Goal: Transaction & Acquisition: Purchase product/service

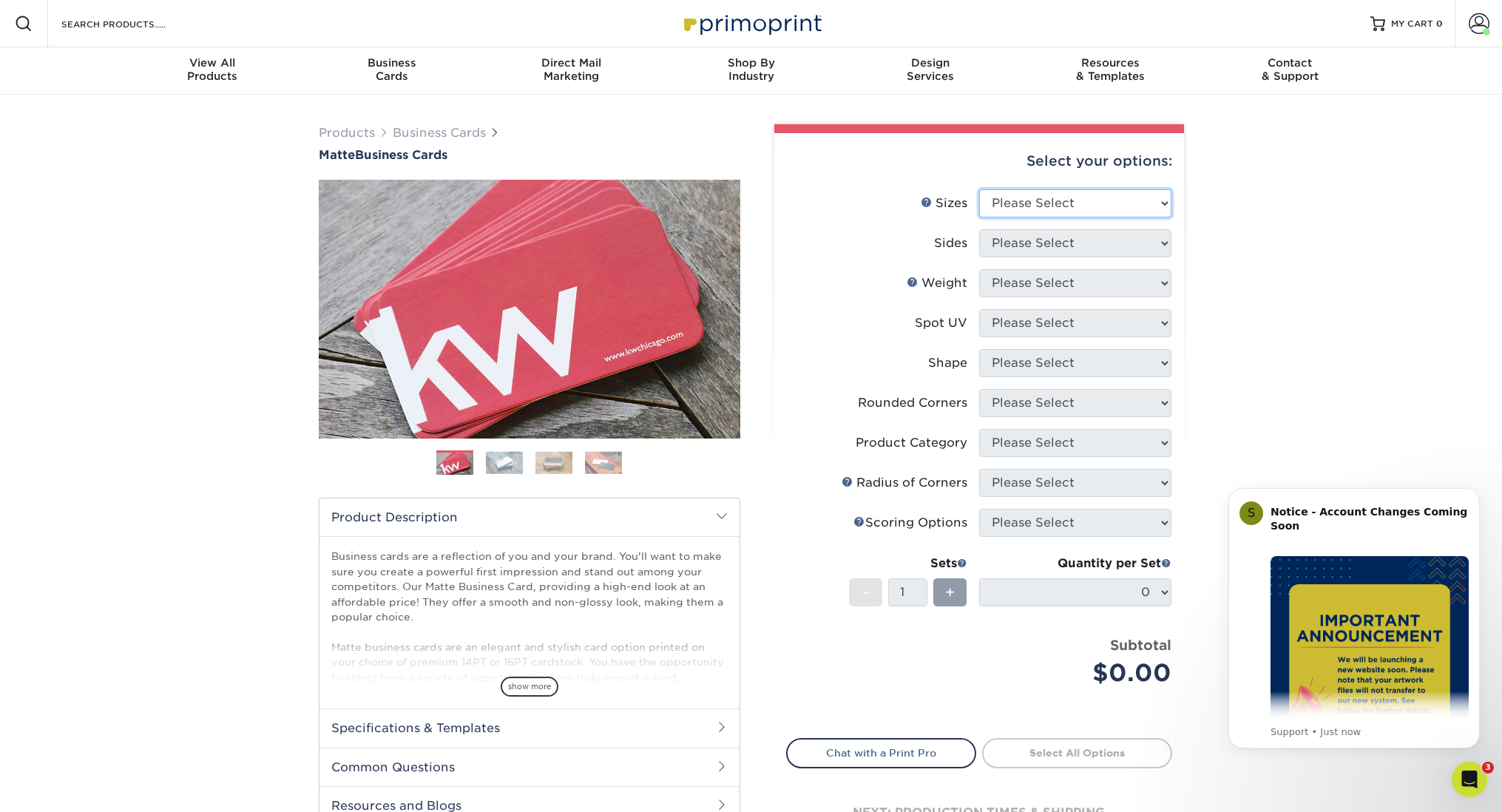
select select "2.00x3.50"
select select "13abbda7-1d64-4f25-8bb2-c179b224825d"
select select "16PT"
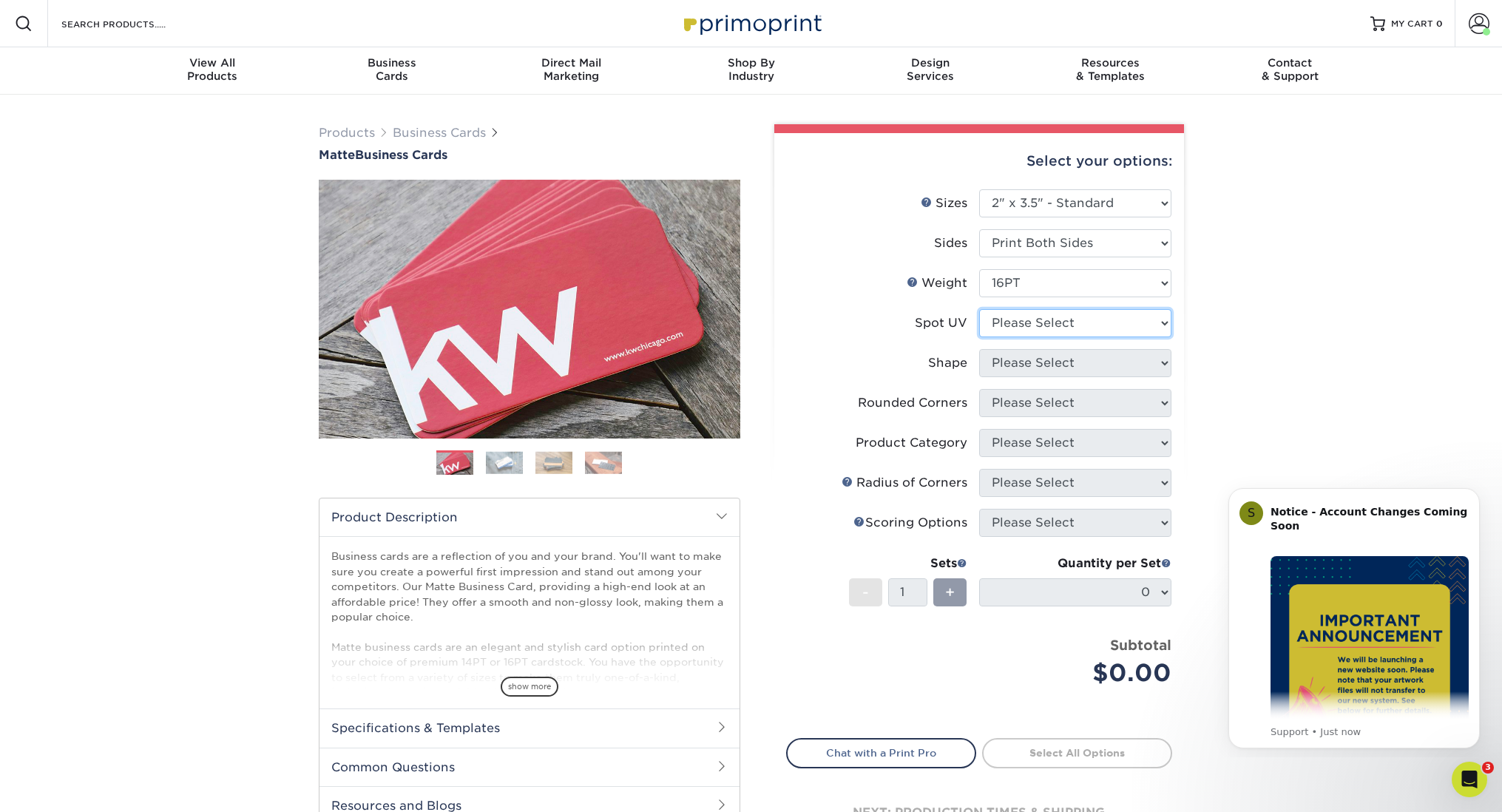
select select "3"
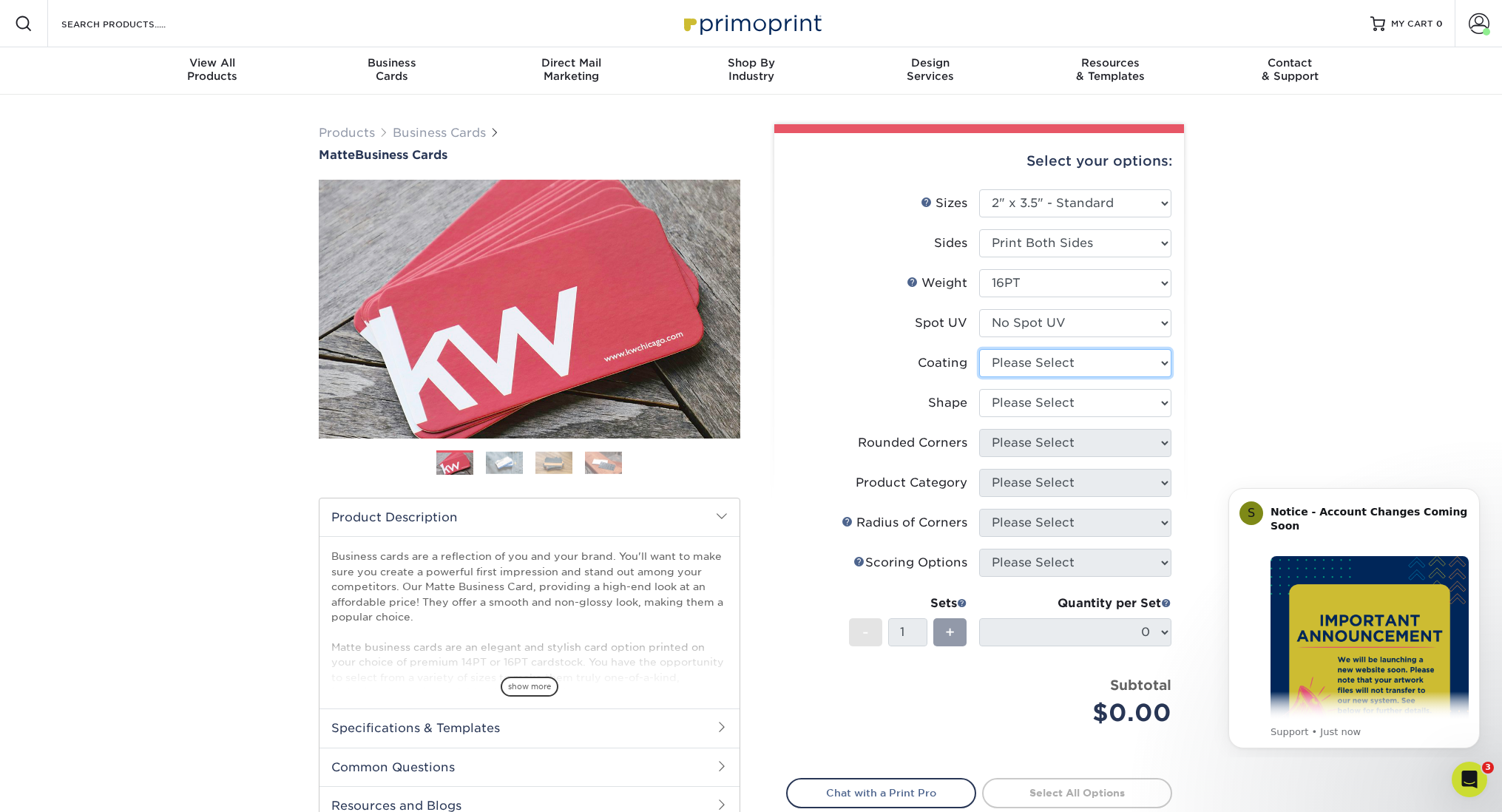
select select "121bb7b5-3b4d-429f-bd8d-bbf80e953313"
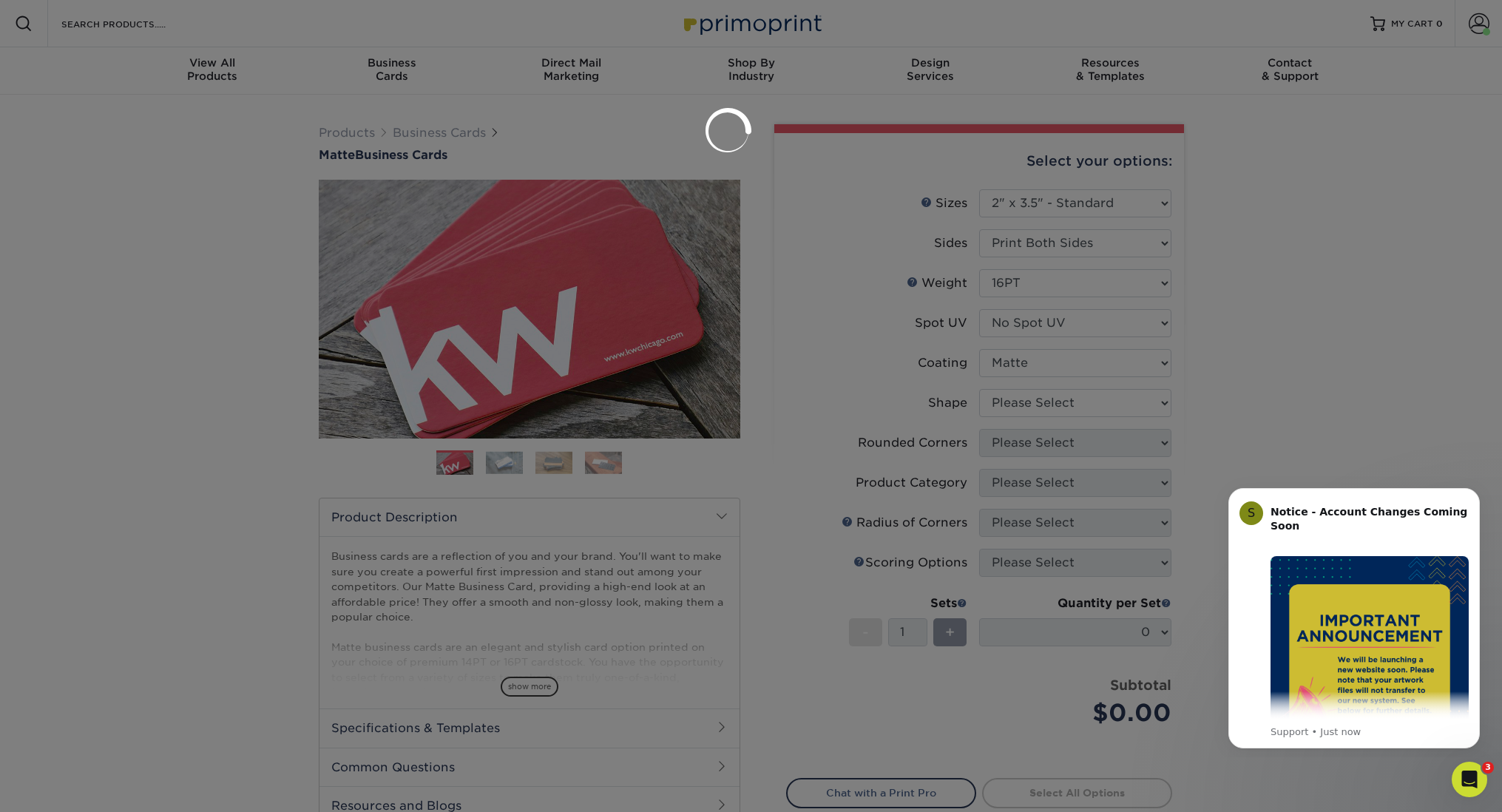
click at [1040, 399] on div at bounding box center [751, 406] width 1502 height 812
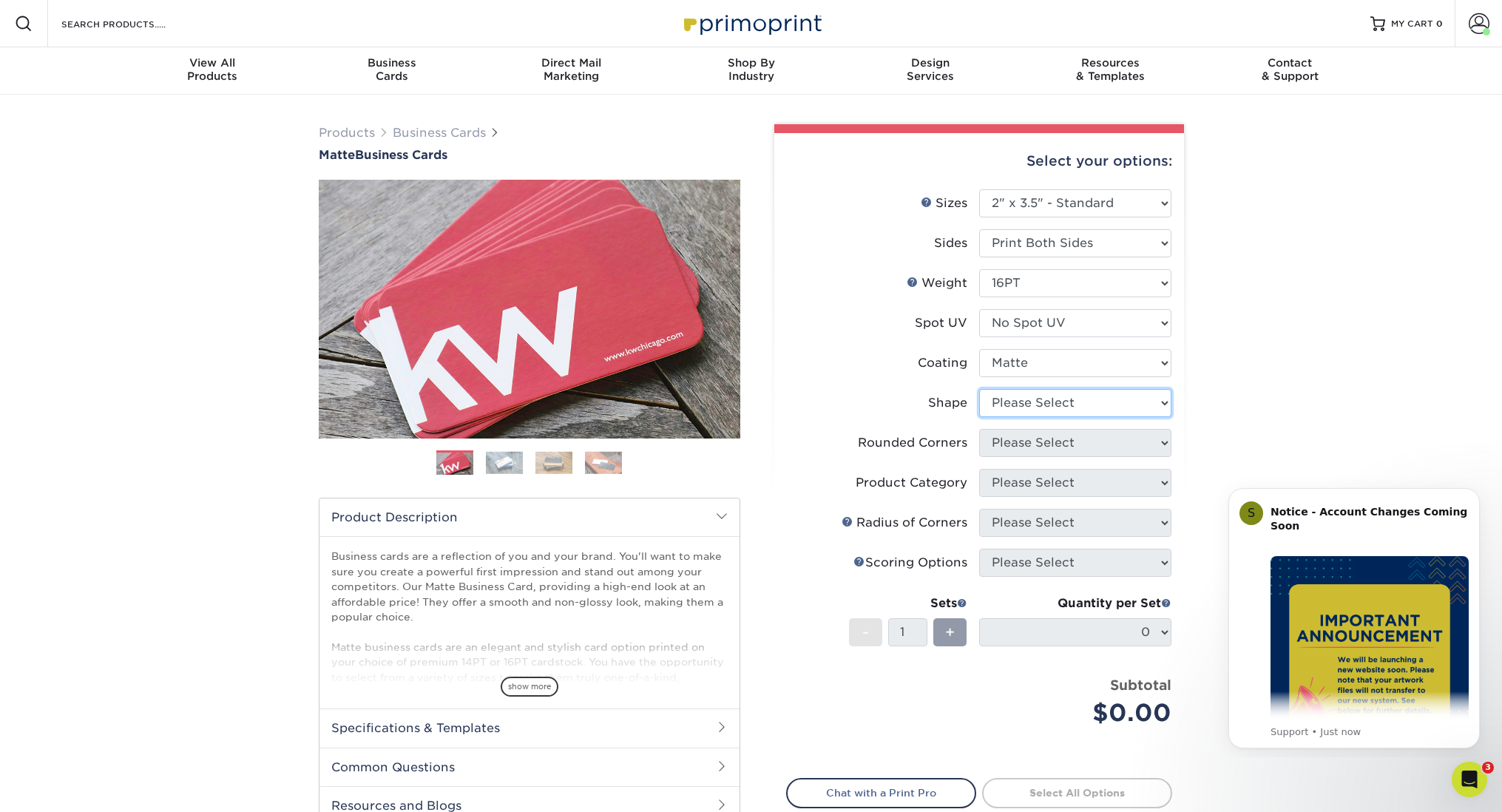
select select "standard"
select select "0"
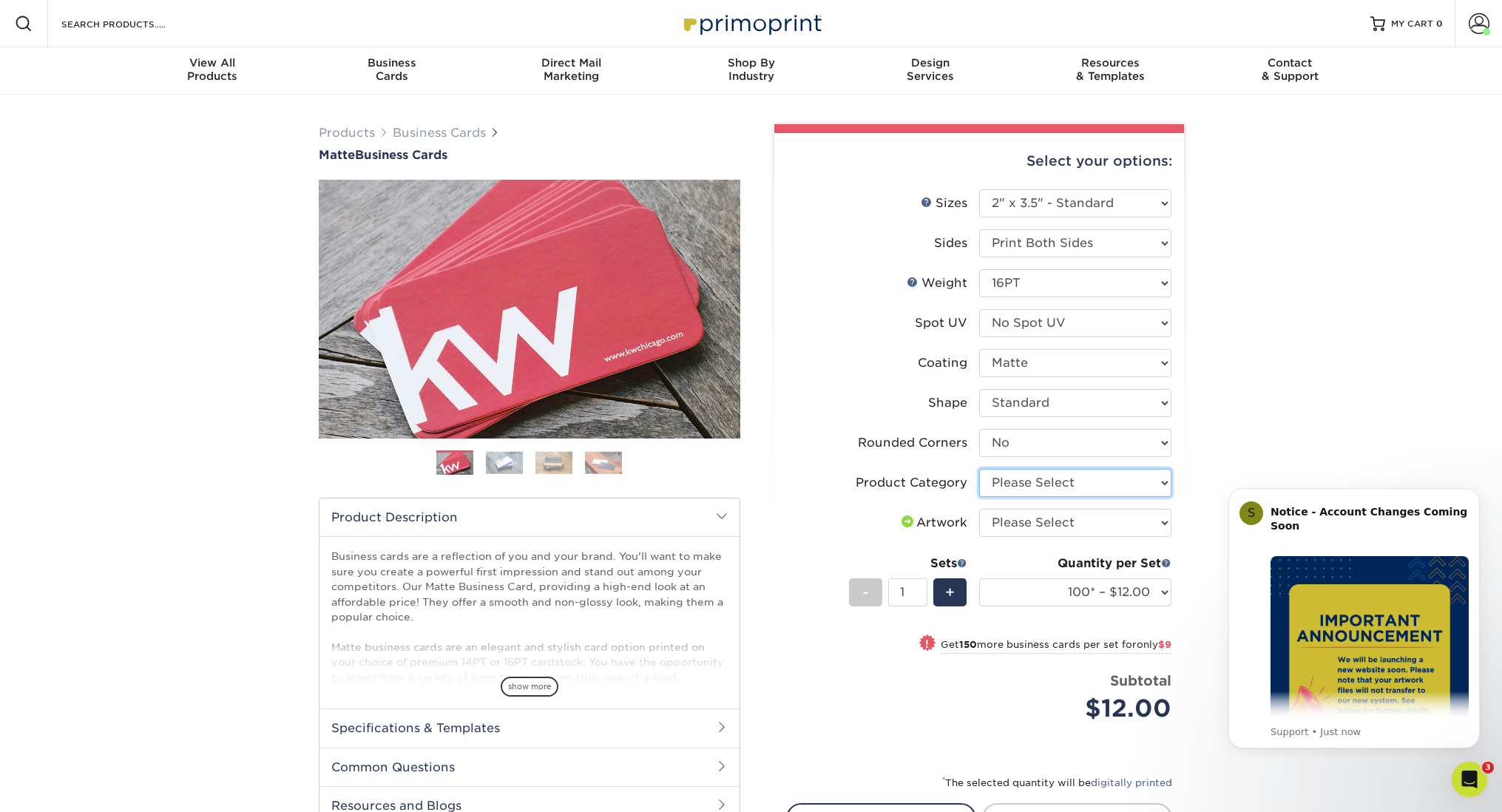
select select "3b5148f1-0588-4f88-a218-97bcfdce65c1"
select select "upload"
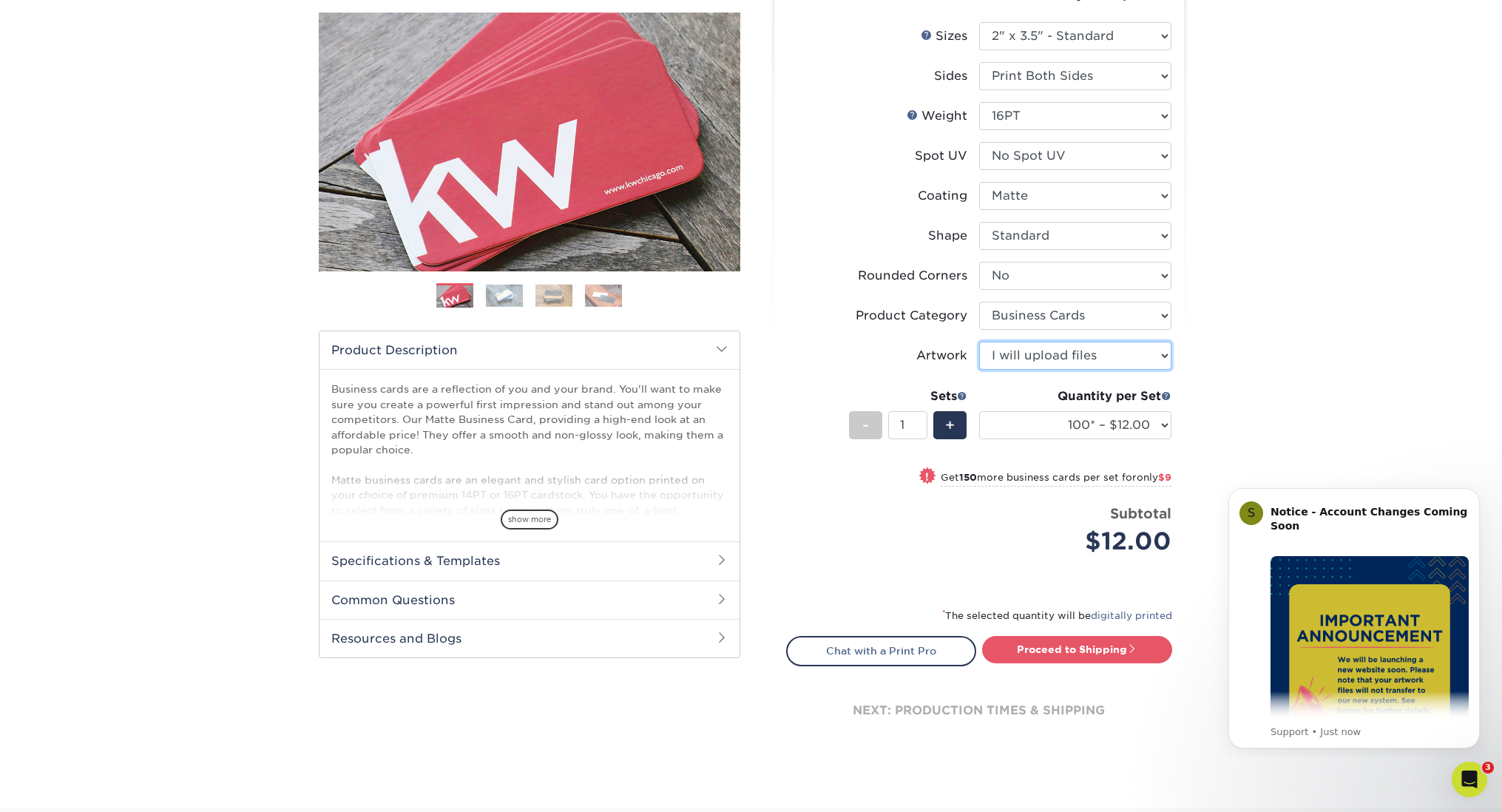
scroll to position [254, 0]
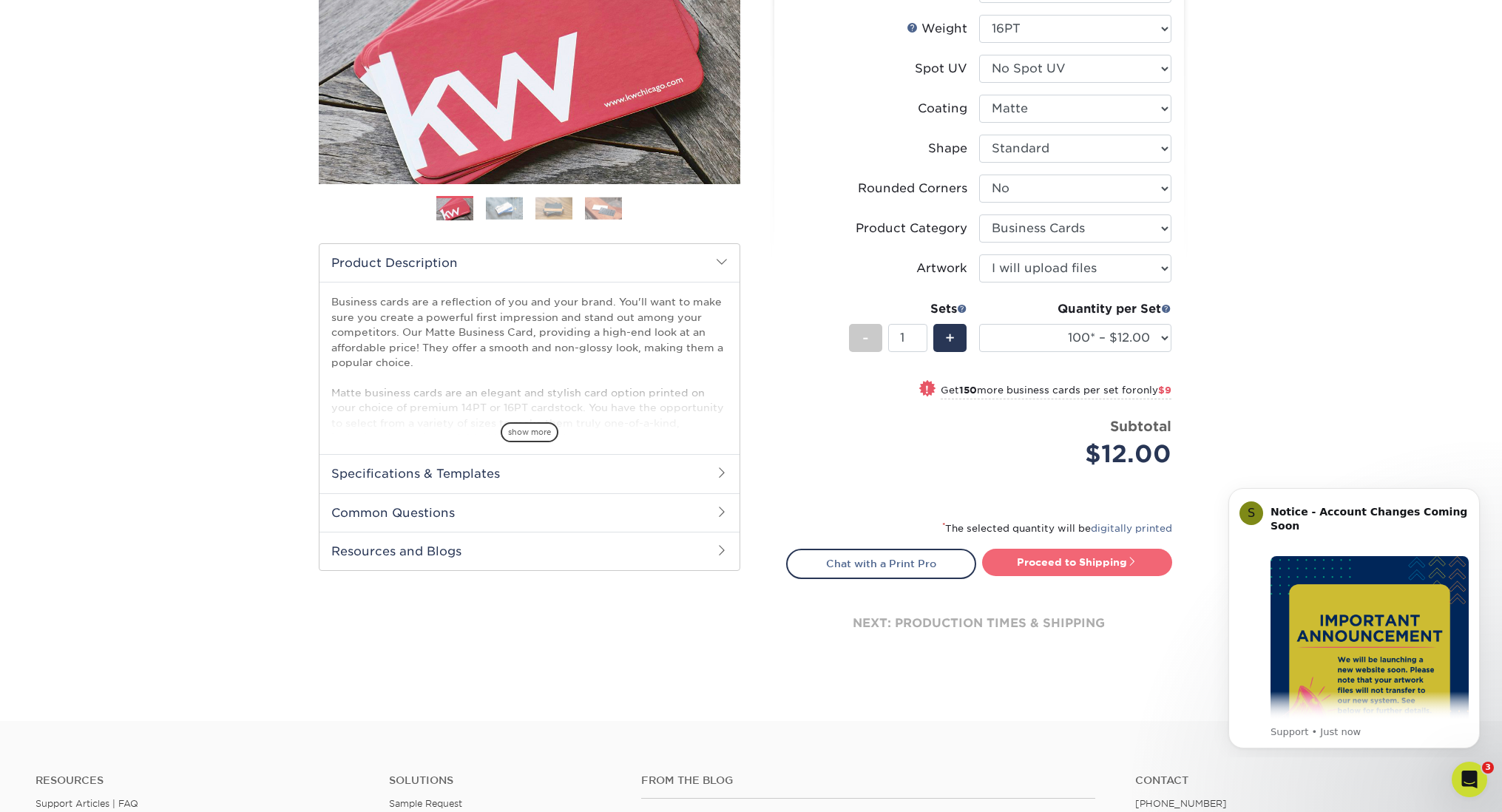
click at [1052, 556] on link "Proceed to Shipping" at bounding box center [1078, 562] width 190 height 27
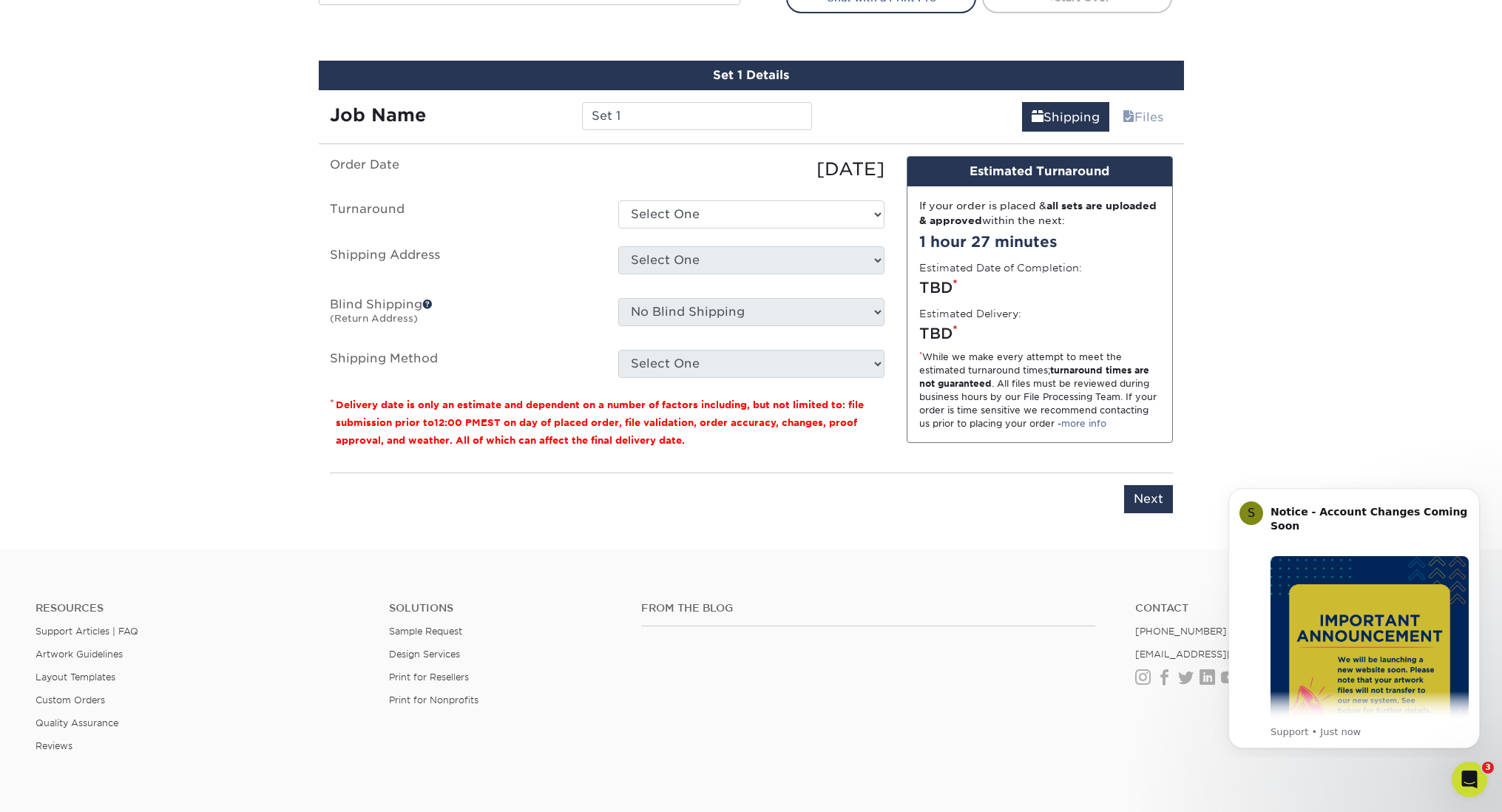
scroll to position [842, 0]
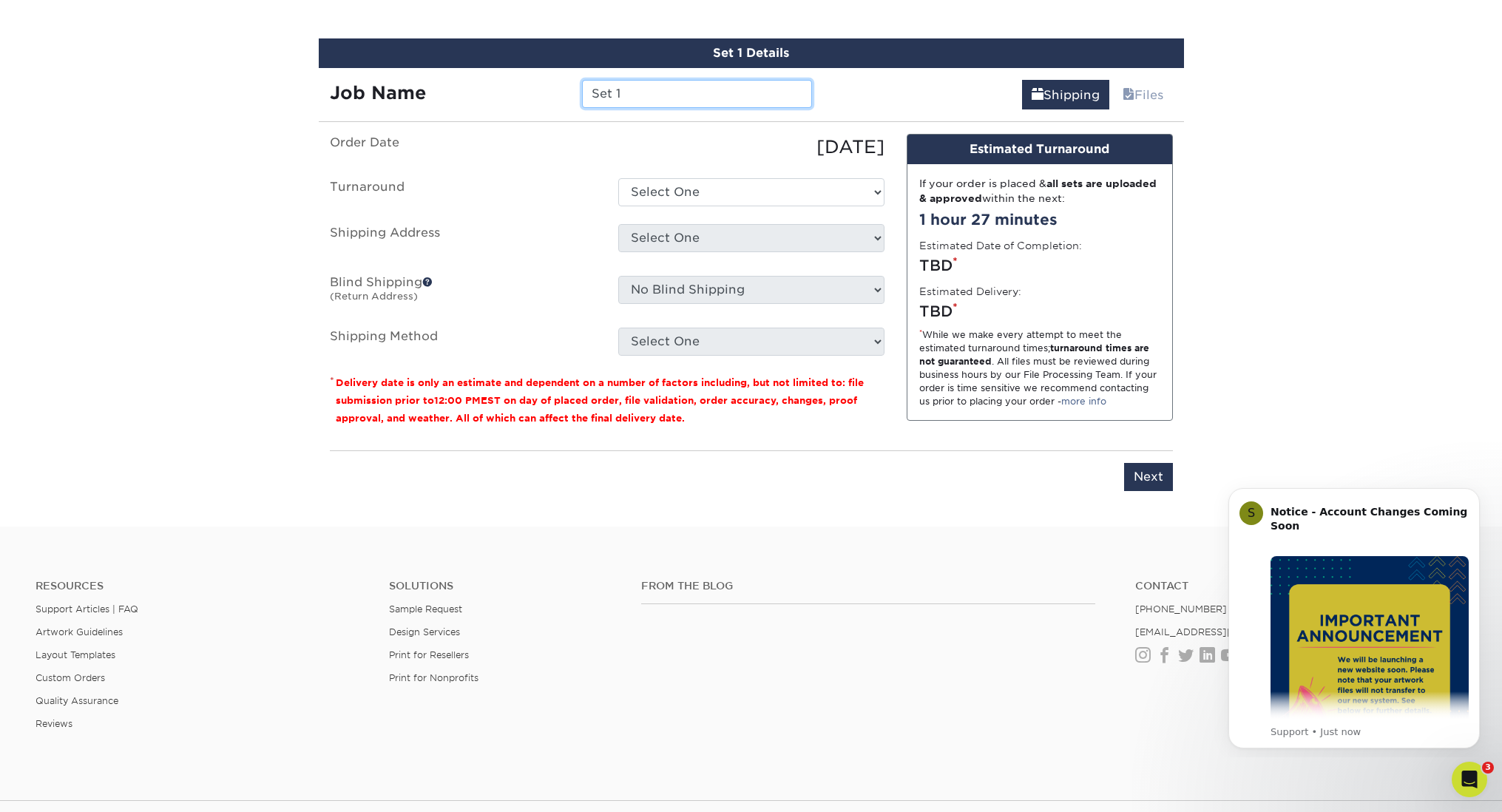
click at [645, 89] on input "Set 1" at bounding box center [696, 93] width 230 height 28
type input "[PERSON_NAME] - new back"
select select "64c822c2-3af2-41d2-bec4-d4207c89befa"
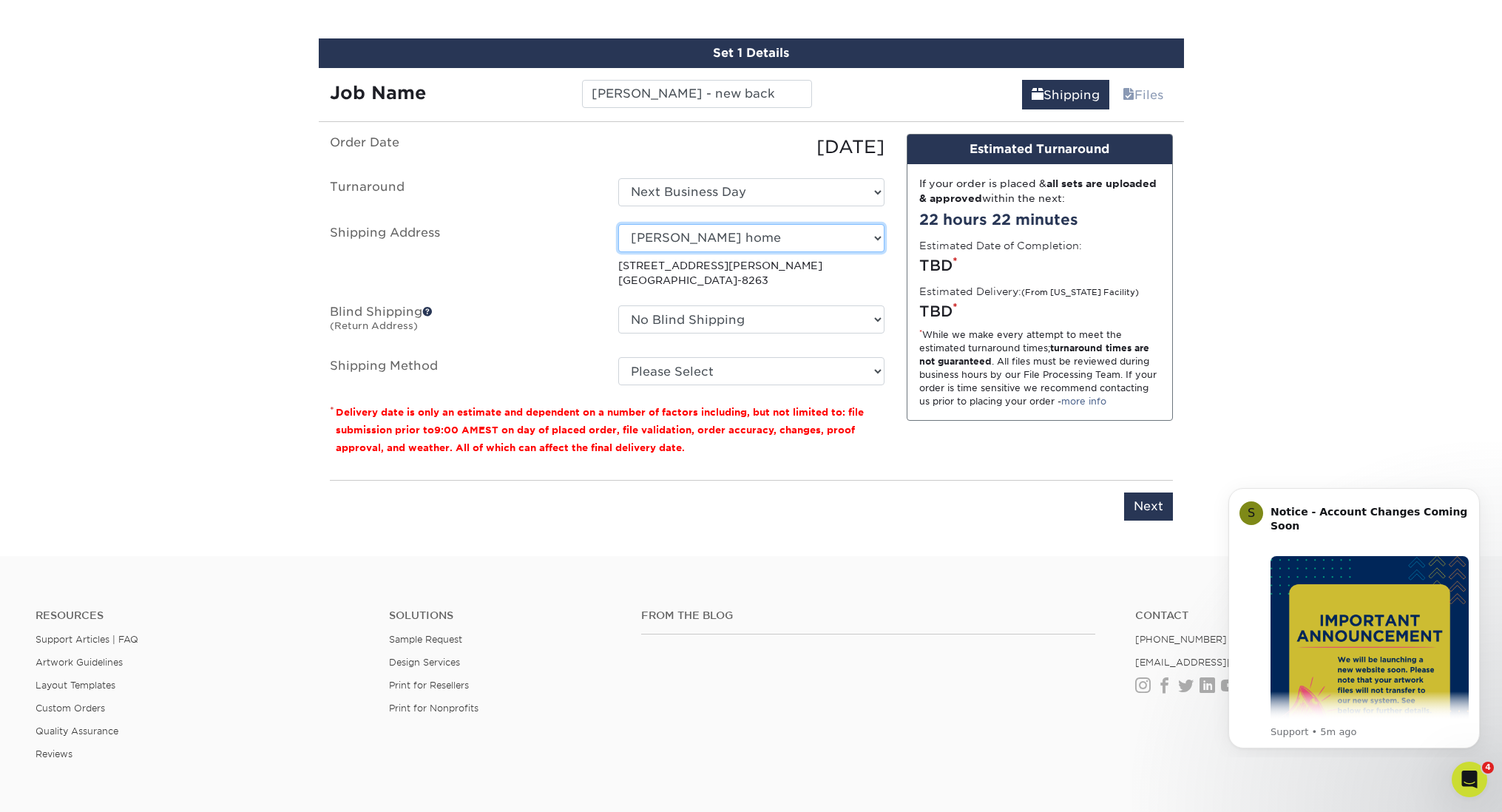
select select "newaddress"
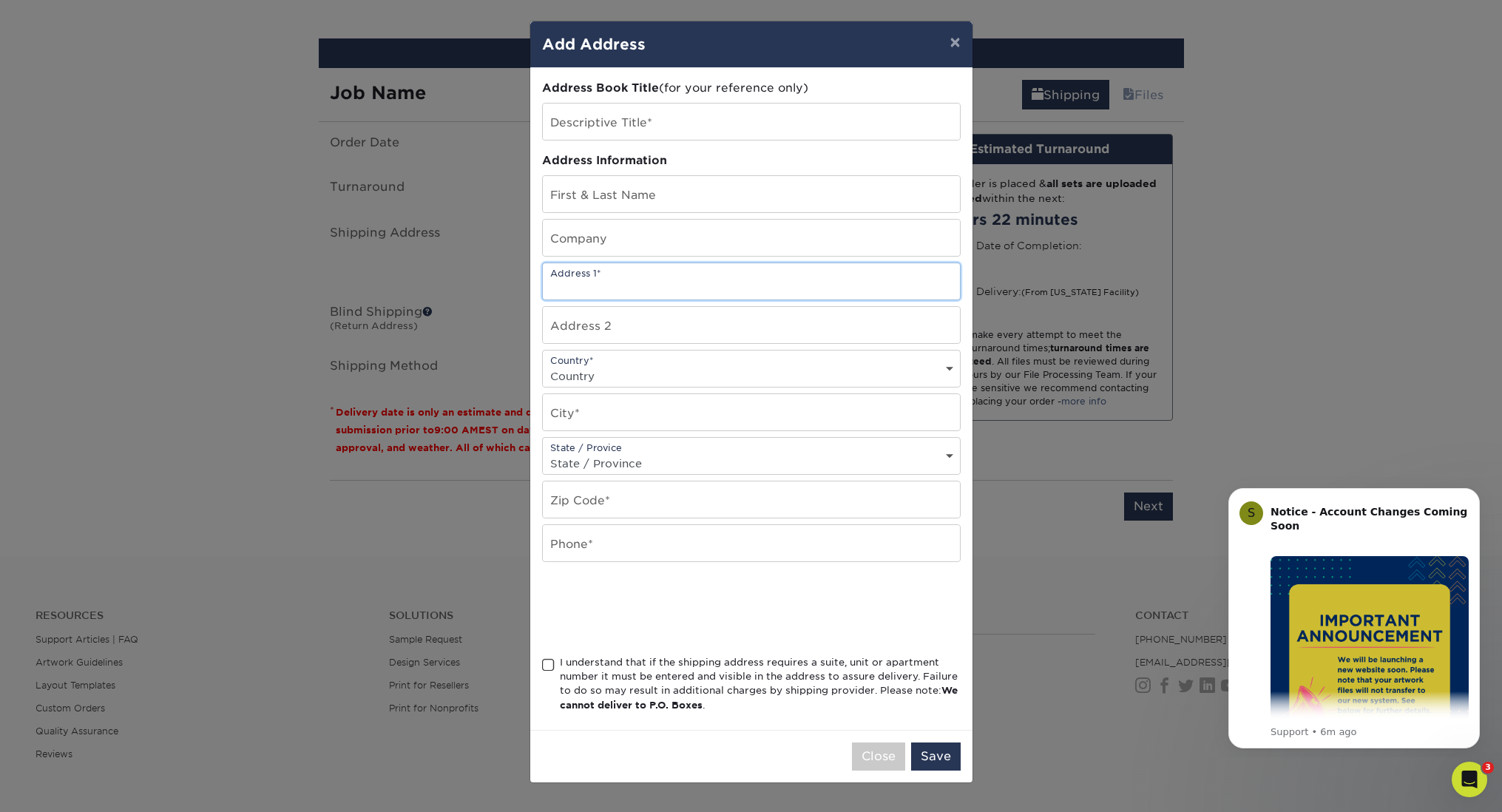
paste input "136 Florence Drive"
type input "136 Florence Drive"
type input "Peter La"
drag, startPoint x: 624, startPoint y: 212, endPoint x: 522, endPoint y: 199, distance: 102.8
click at [522, 199] on div "× Add Address Address Book Title (for your reference only) Descriptive Title* A…" at bounding box center [751, 406] width 1502 height 812
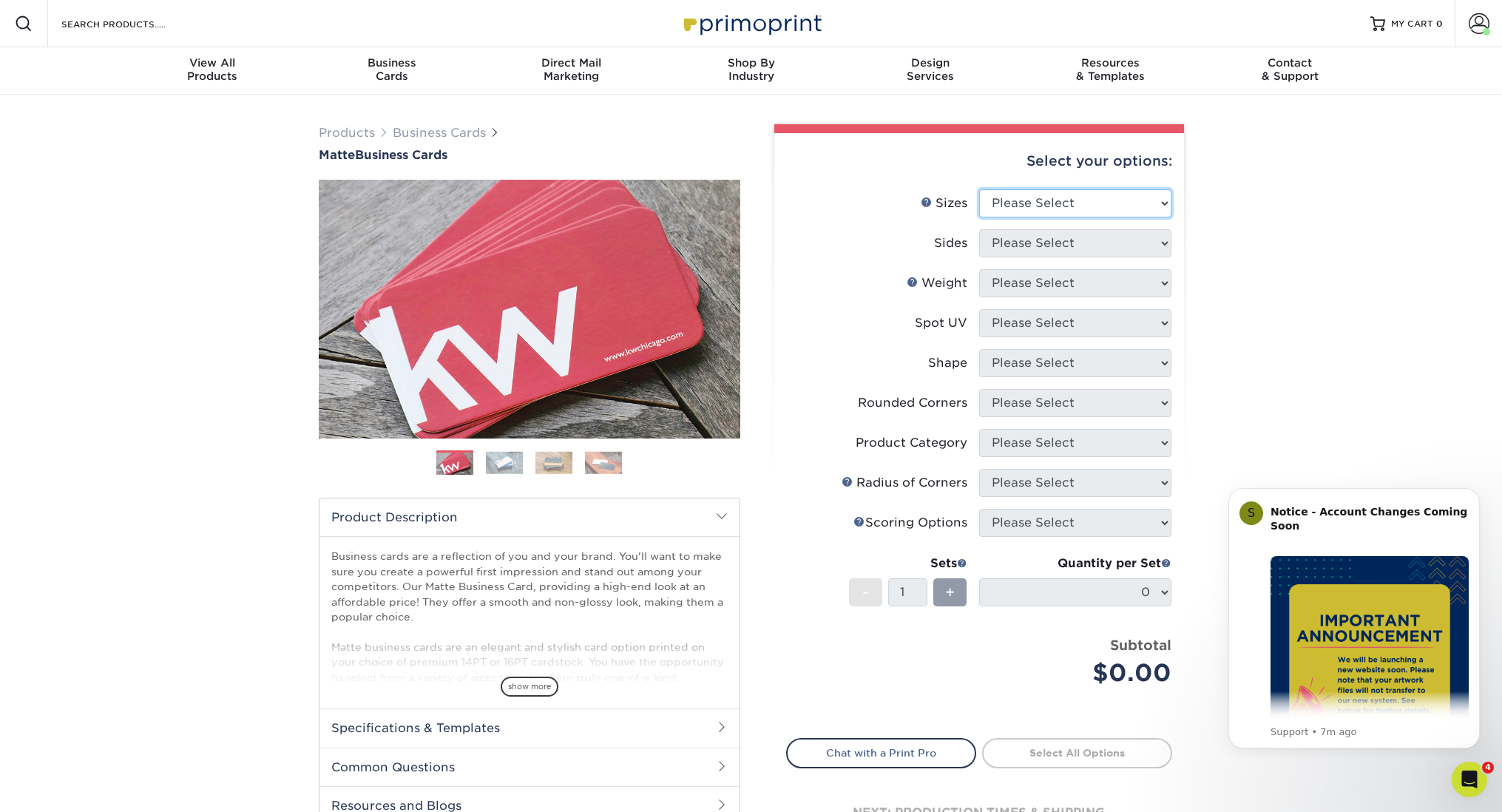
select select "2.00x3.50"
select select "13abbda7-1d64-4f25-8bb2-c179b224825d"
select select "16PT"
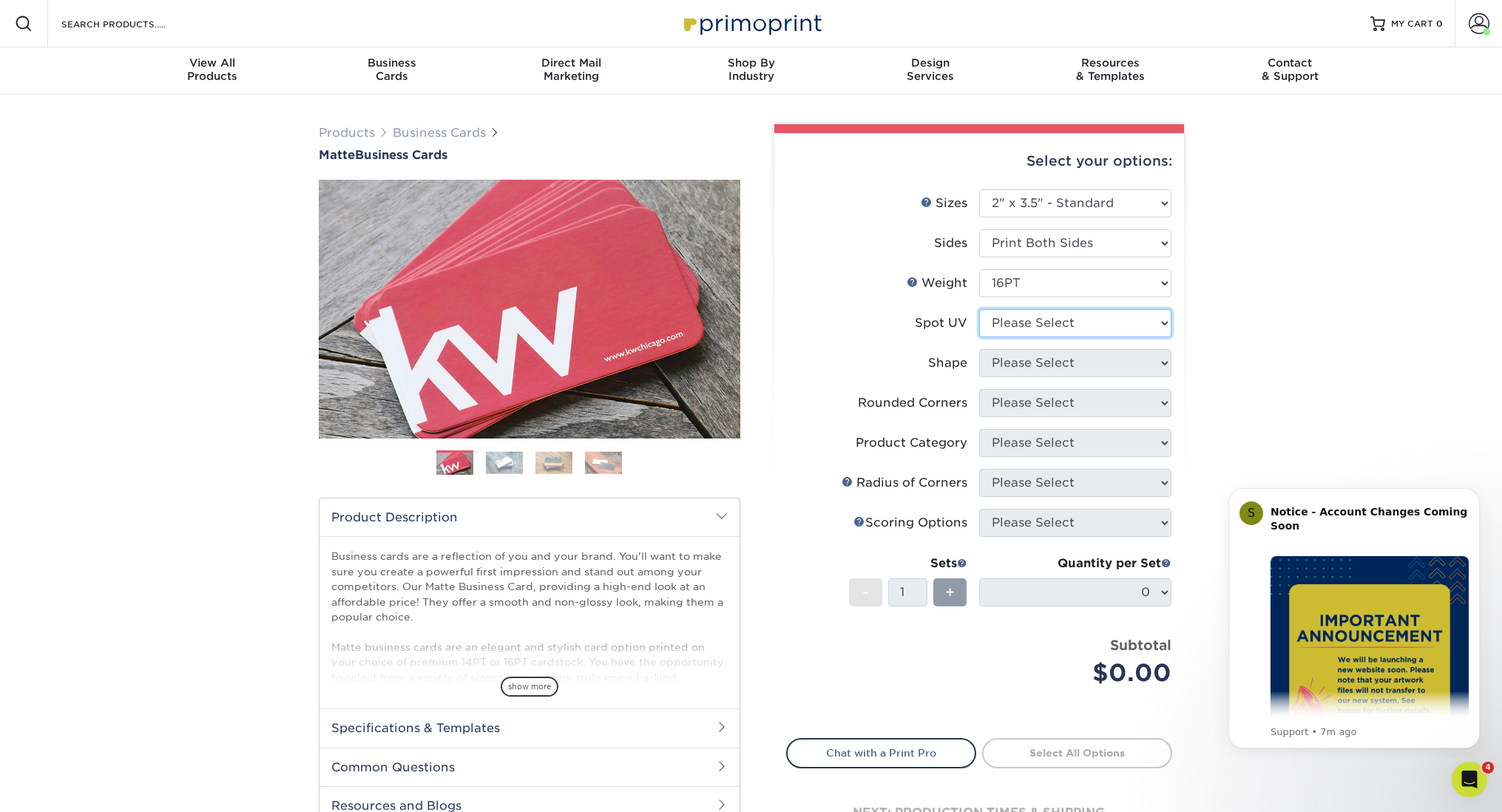
select select "3"
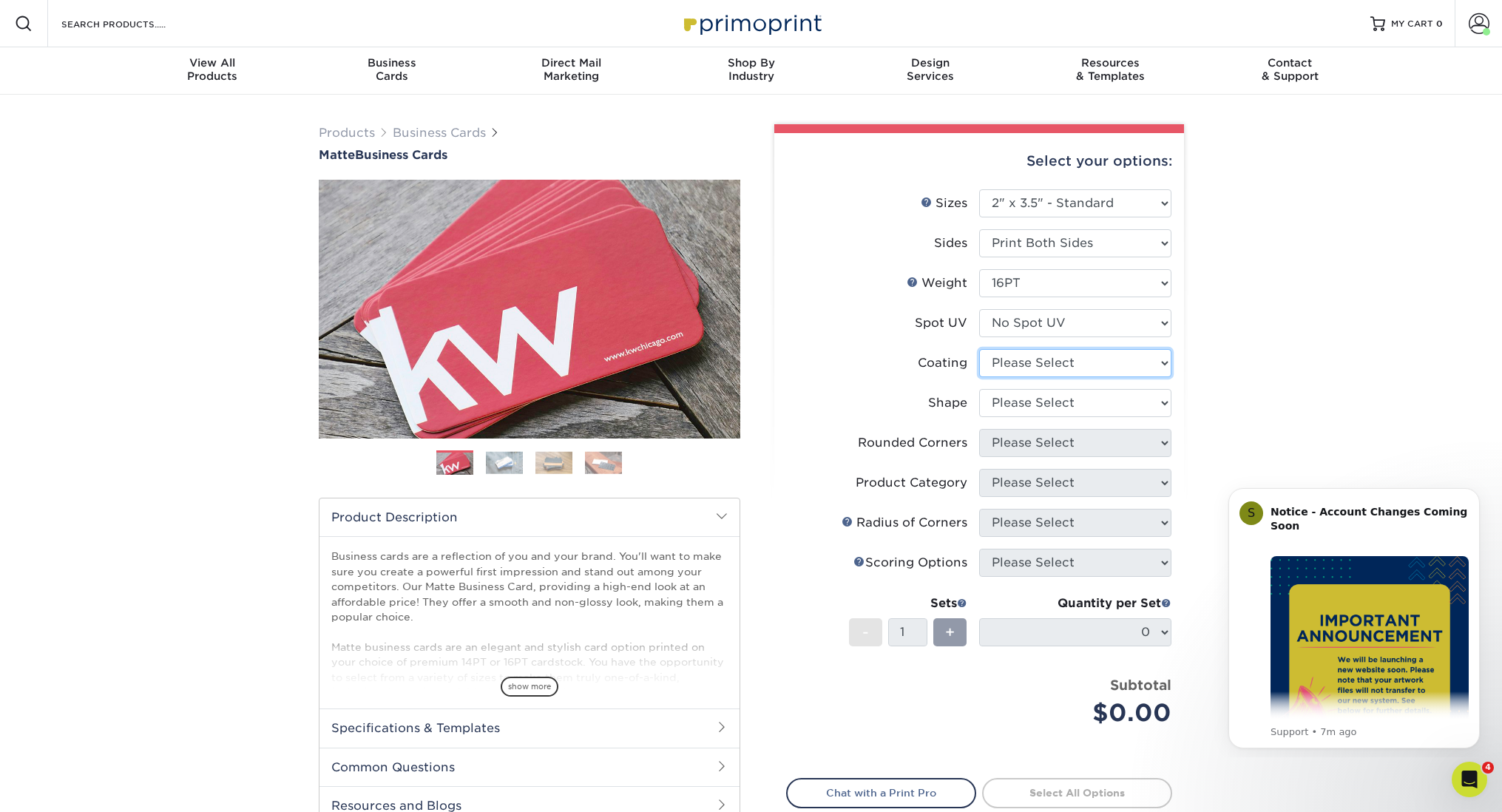
select select "121bb7b5-3b4d-429f-bd8d-bbf80e953313"
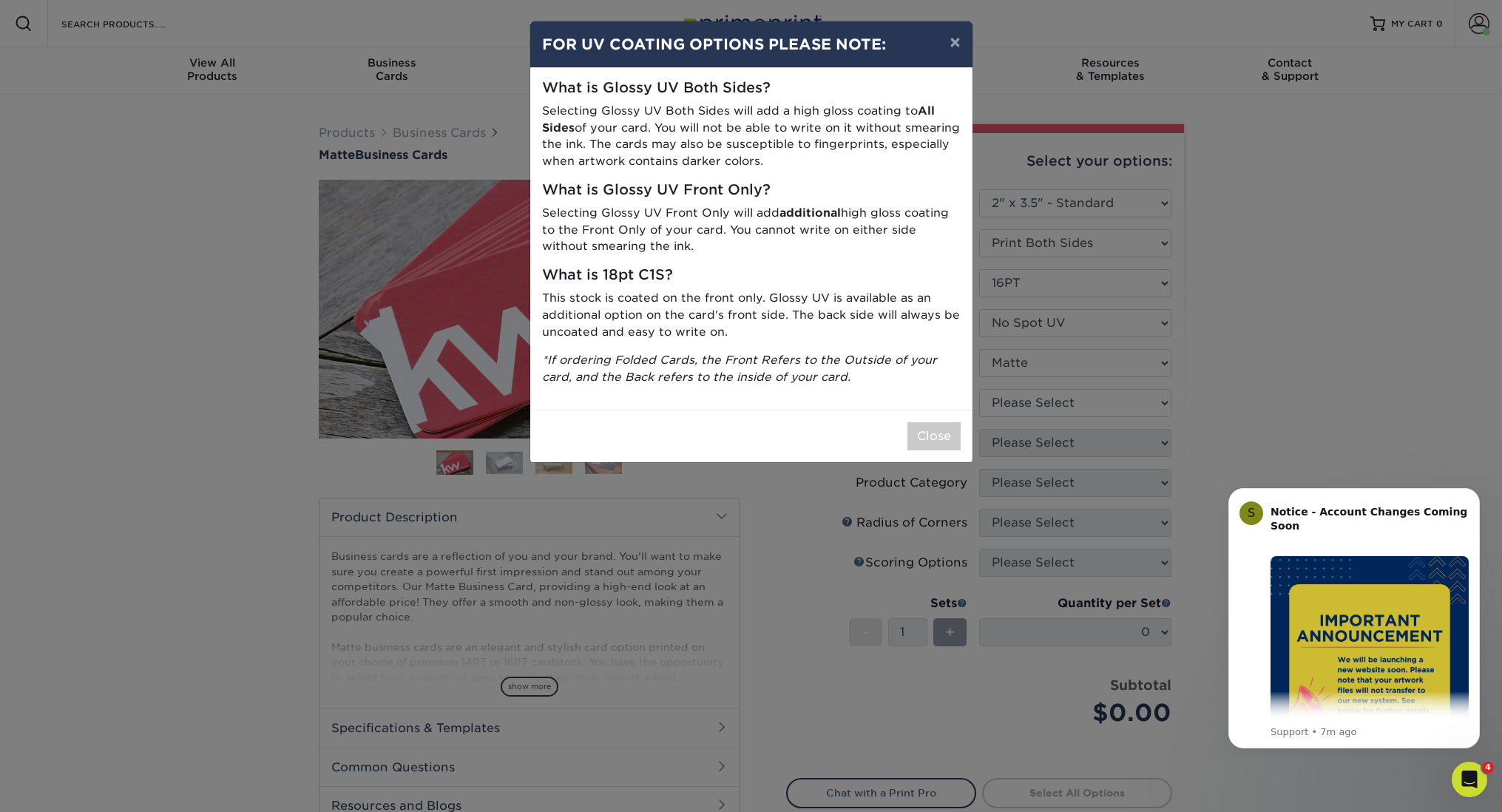
drag, startPoint x: 937, startPoint y: 418, endPoint x: 986, endPoint y: 415, distance: 49.1
click at [938, 422] on button "Close" at bounding box center [935, 436] width 54 height 28
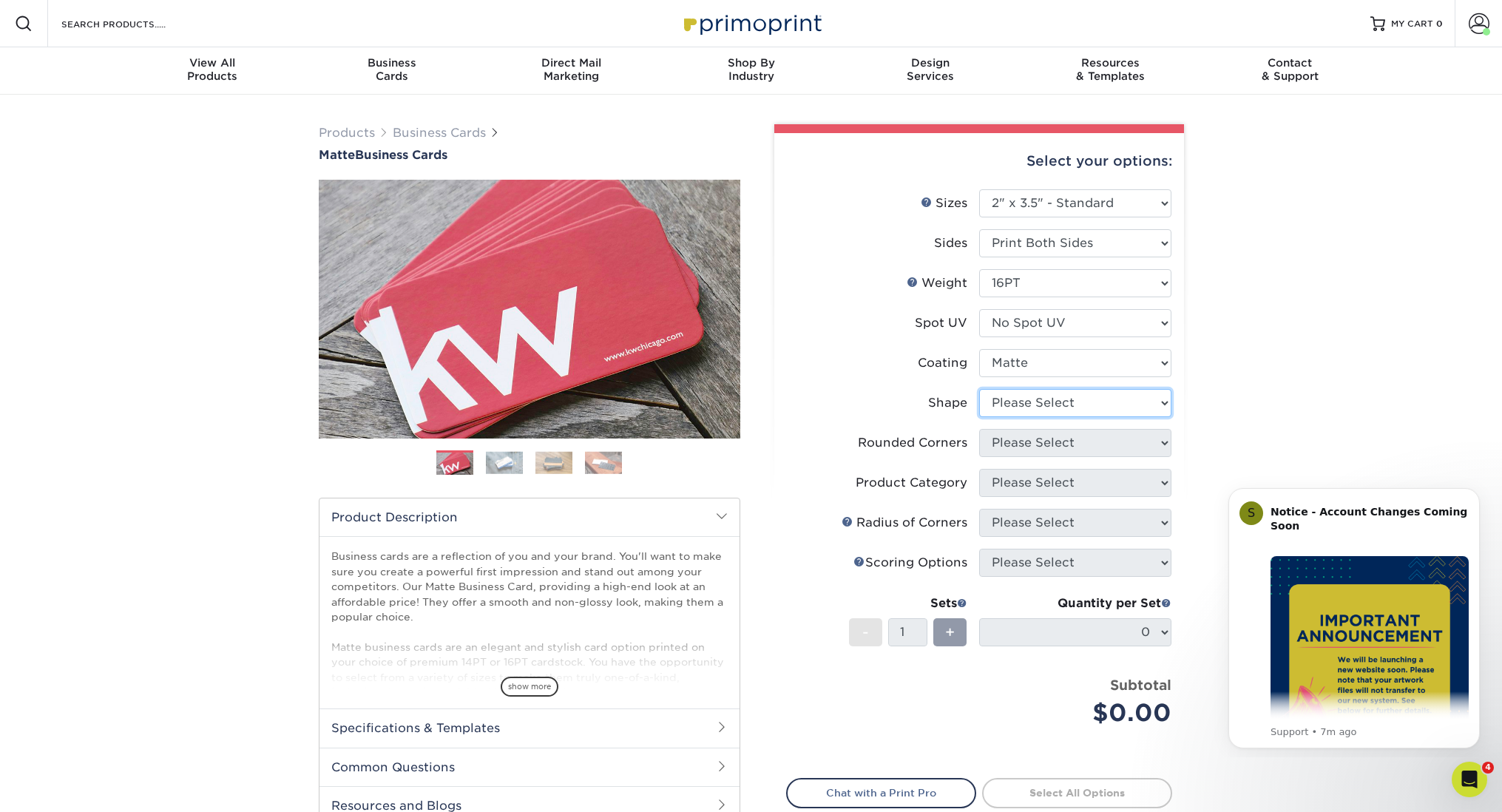
select select "standard"
select select "0"
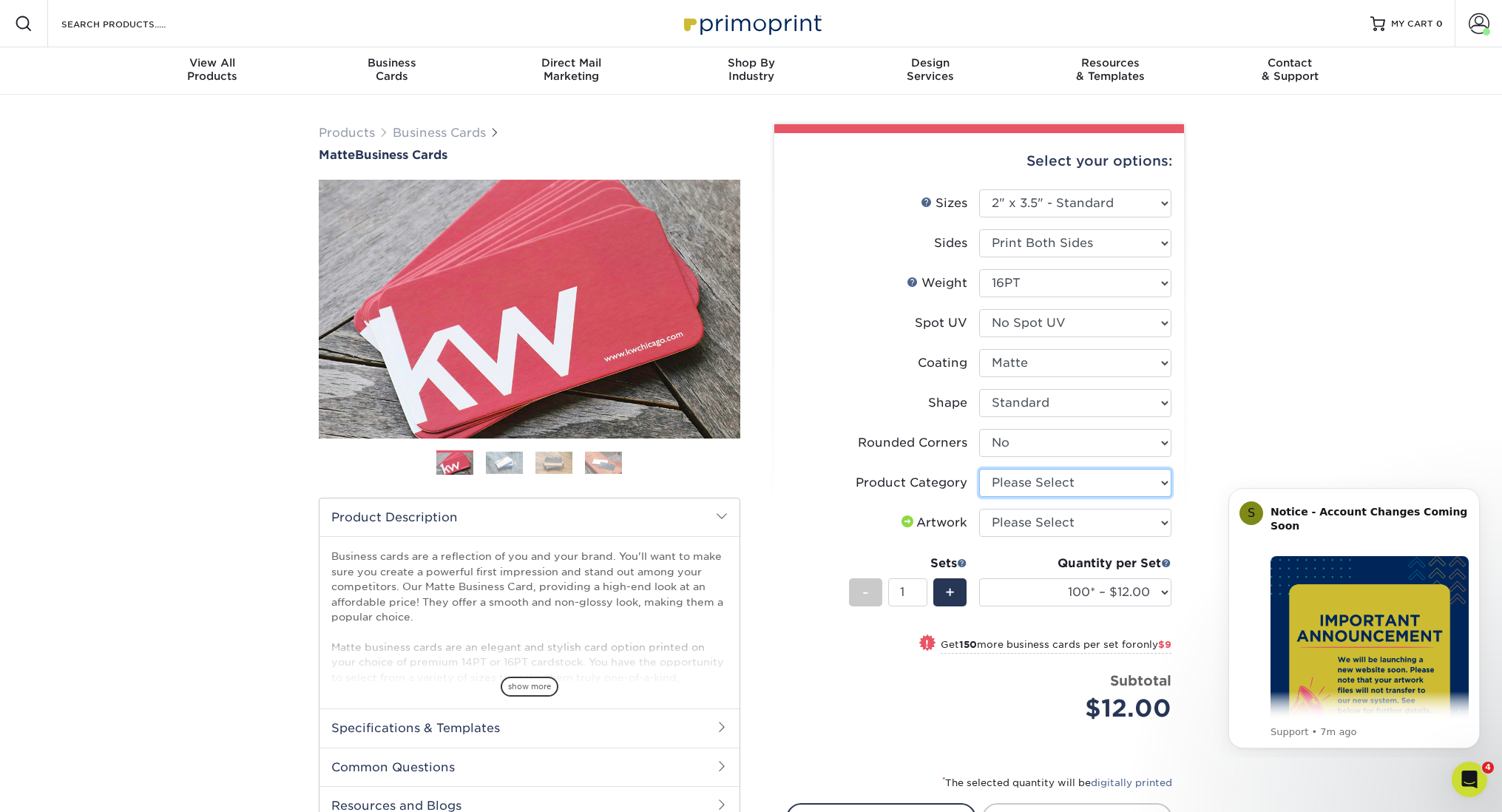
select select "3b5148f1-0588-4f88-a218-97bcfdce65c1"
select select "upload"
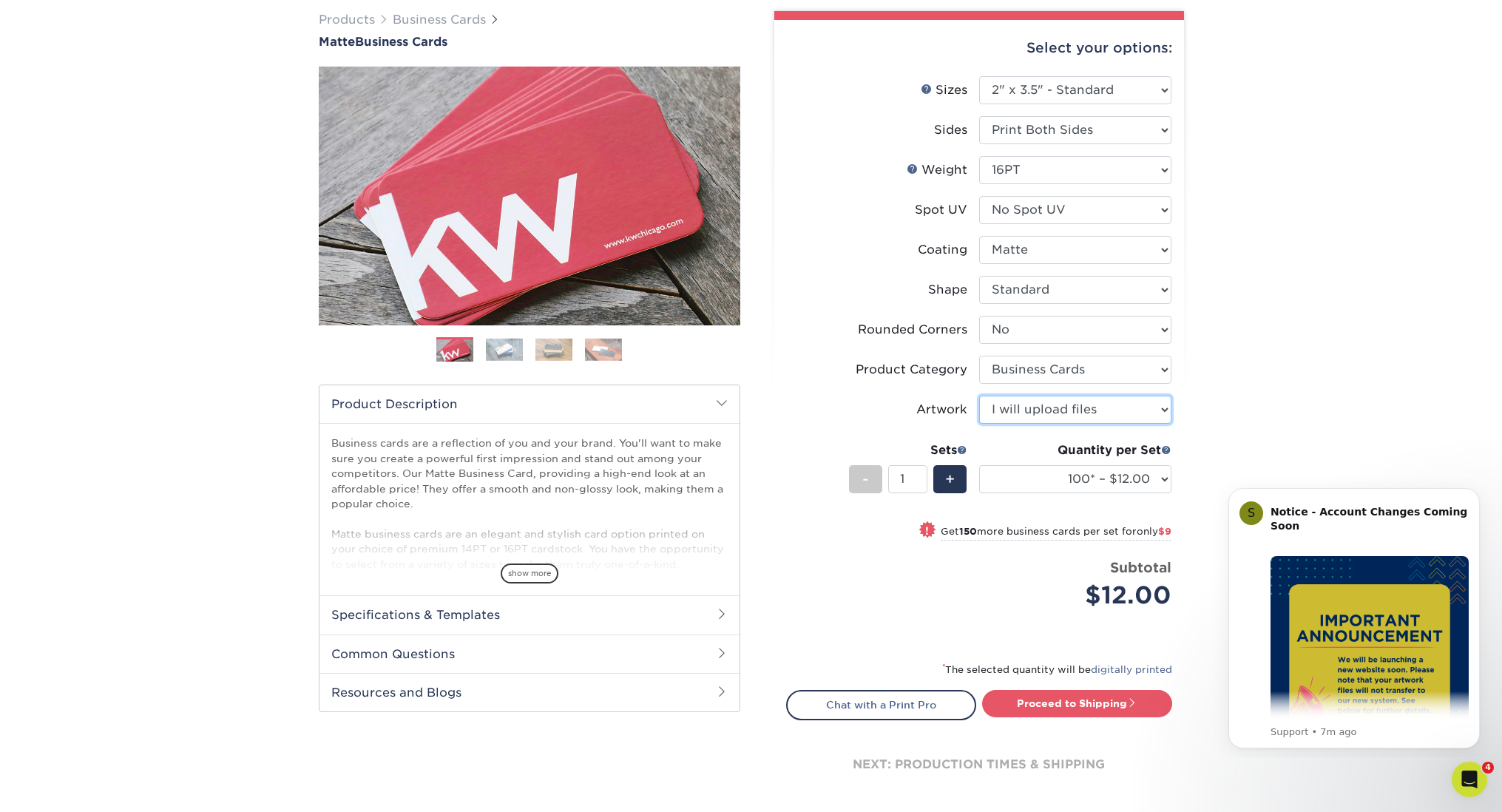
scroll to position [125, 0]
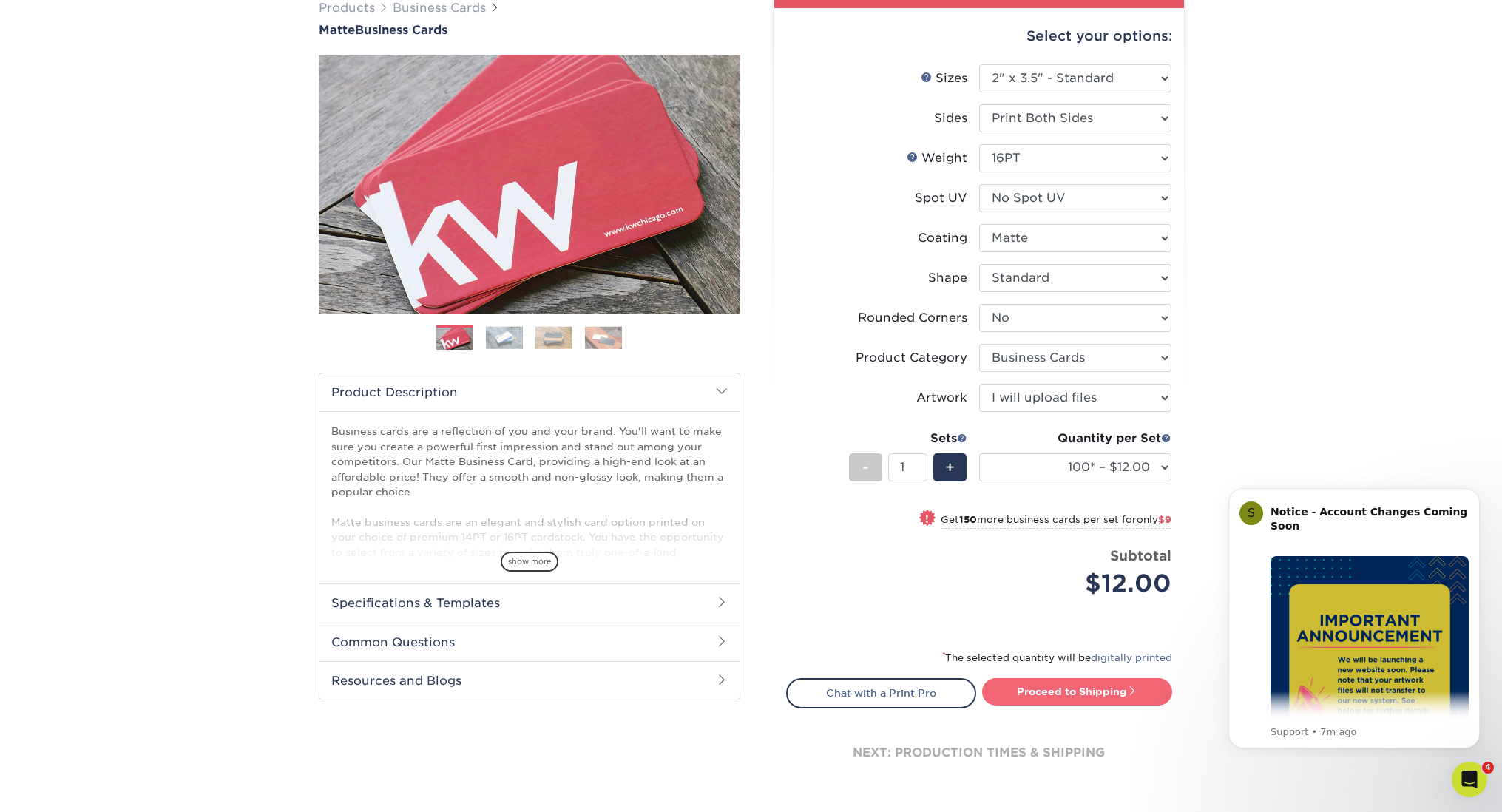
click at [1086, 684] on link "Proceed to Shipping" at bounding box center [1078, 691] width 190 height 27
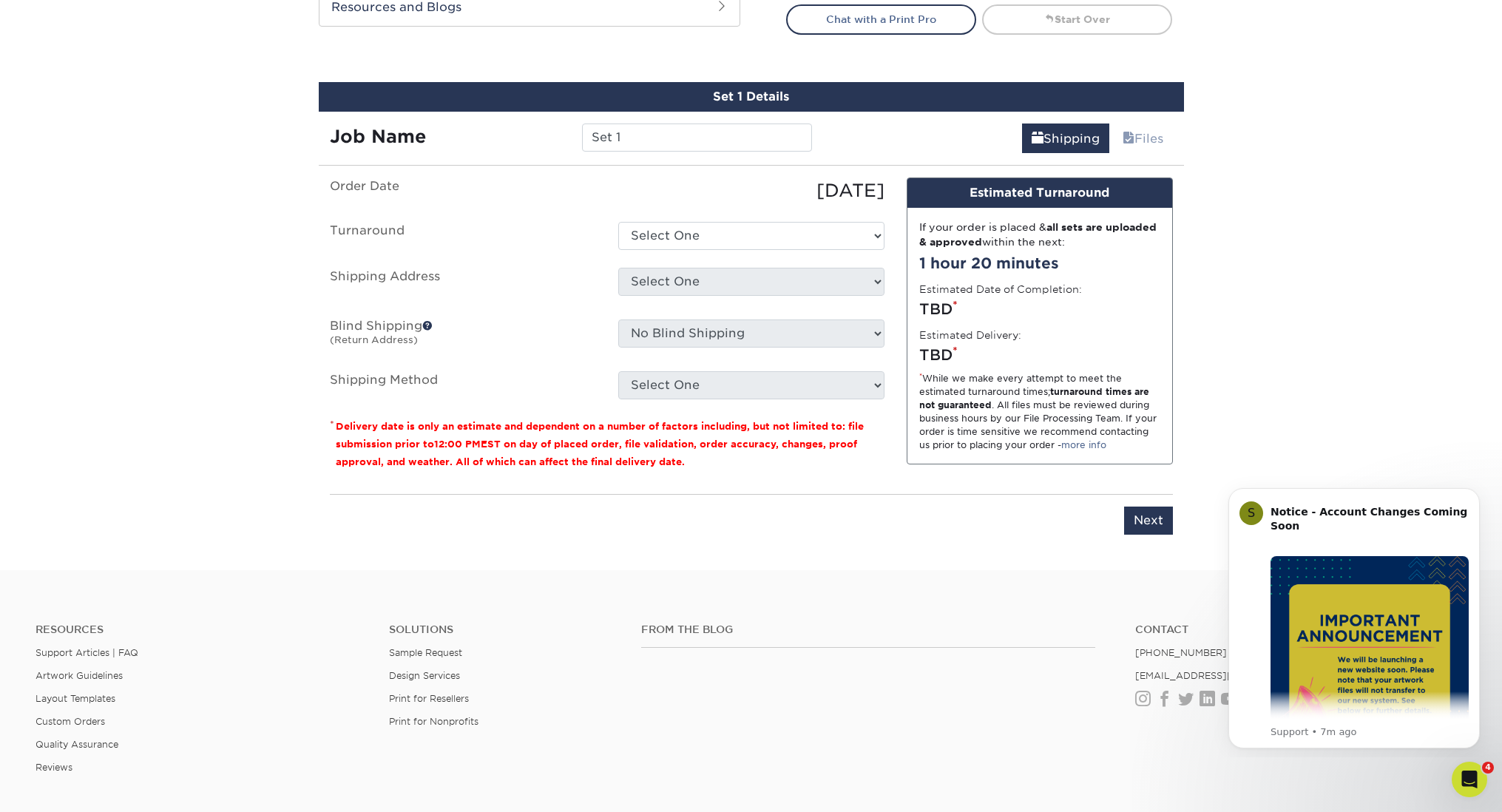
scroll to position [842, 0]
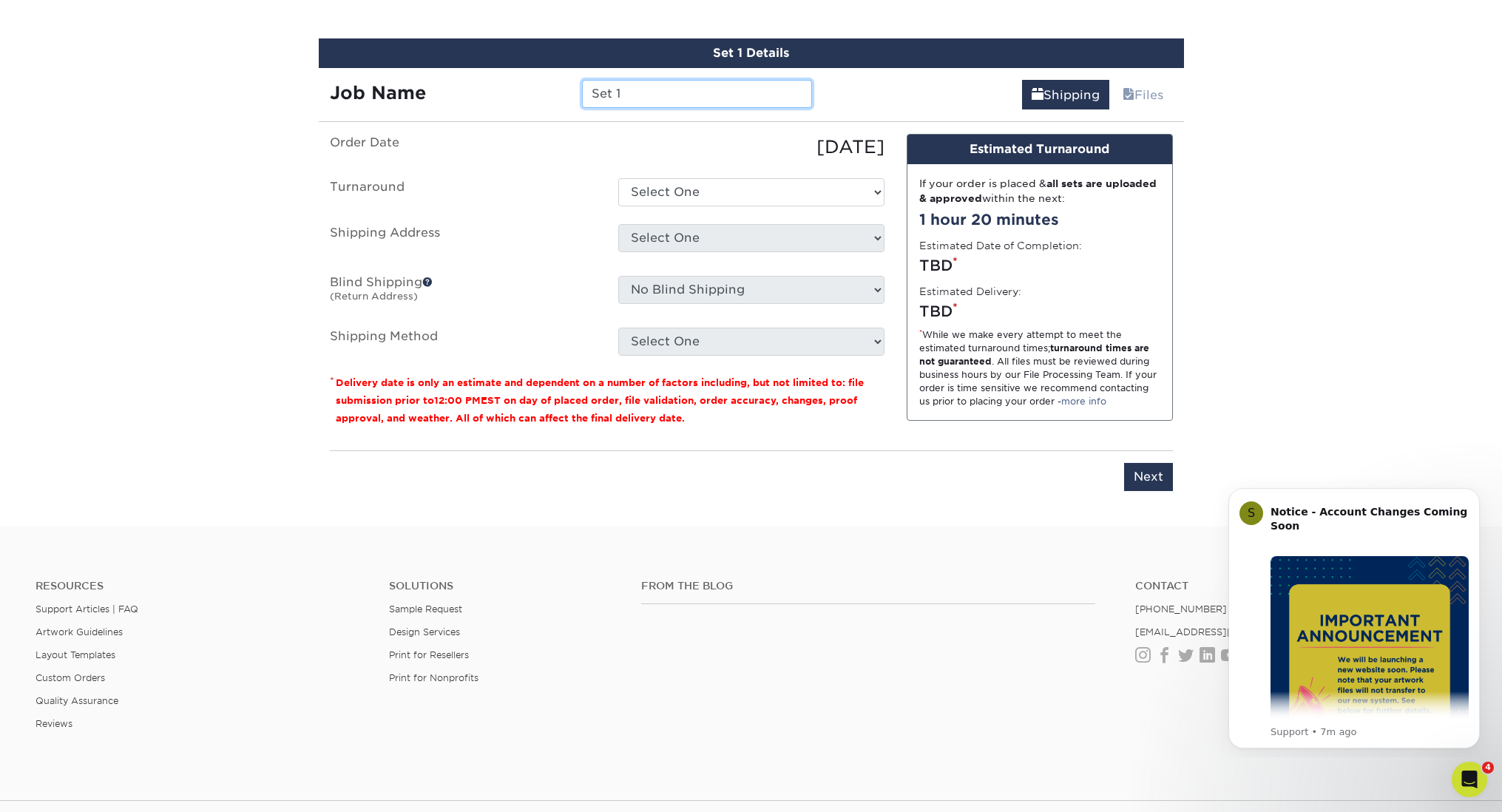
click at [670, 86] on input "Set 1" at bounding box center [696, 93] width 230 height 28
type input "[PERSON_NAME] - new back"
select select "64c822c2-3af2-41d2-bec4-d4207c89befa"
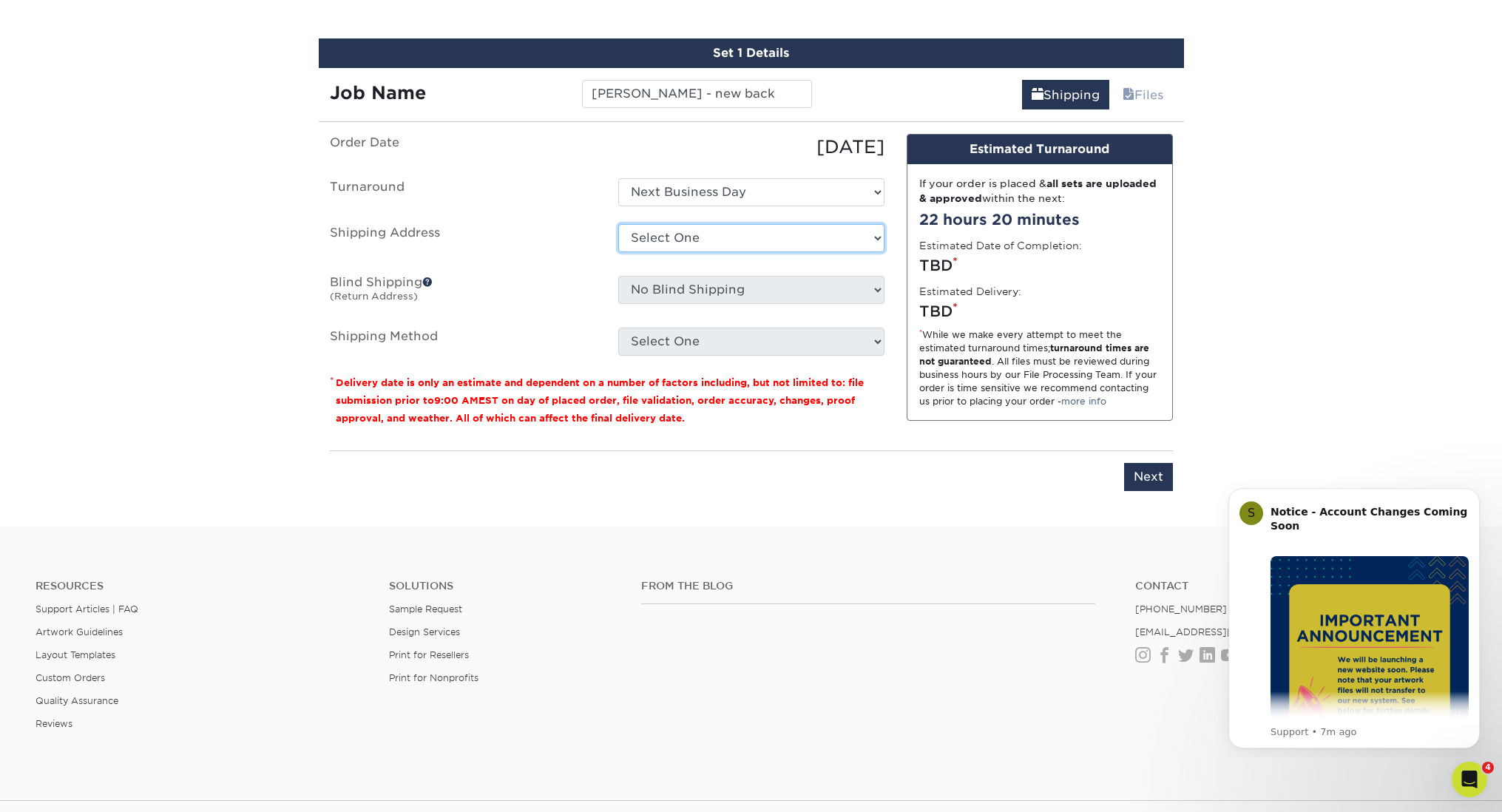
select select "newaddress"
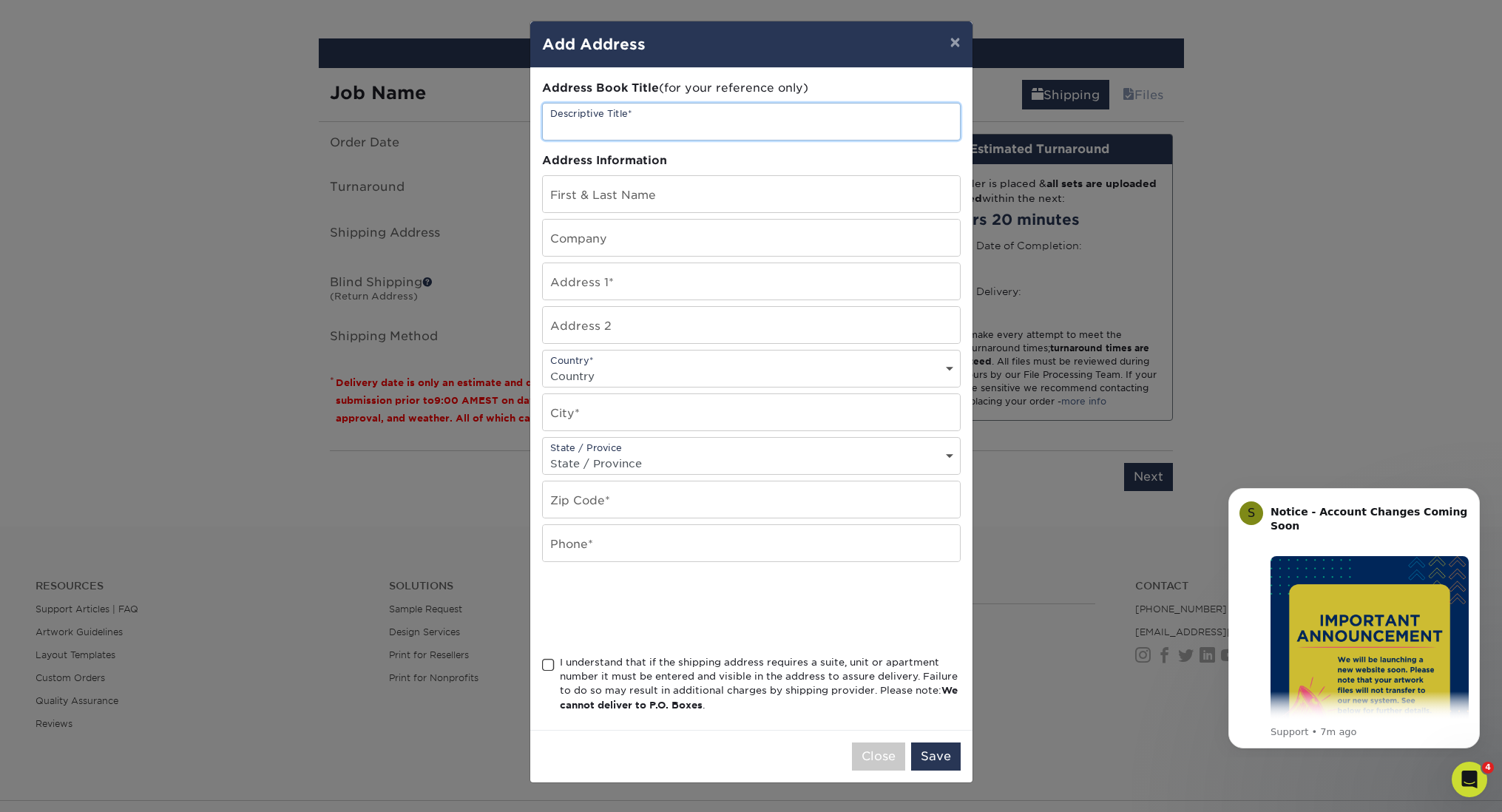
click at [649, 125] on input "text" at bounding box center [752, 121] width 418 height 36
type input "Peter Home Sept2025"
paste input "[PERSON_NAME]"
type input "[PERSON_NAME]"
paste input "136 Florence Drive"
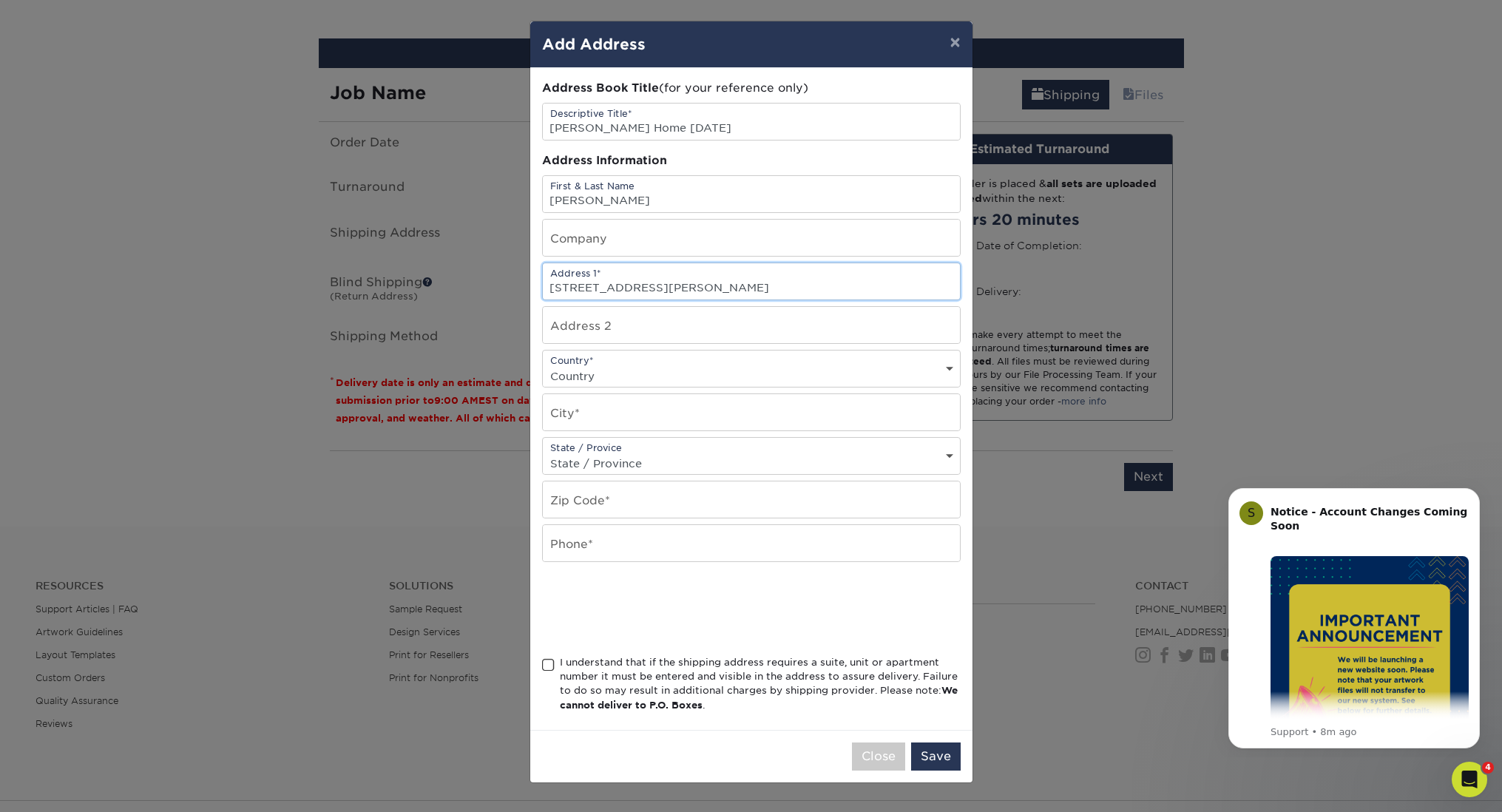
type input "136 Florence Drive"
select select "US"
type input "Jupiter"
select select "FL"
paste input "33458"
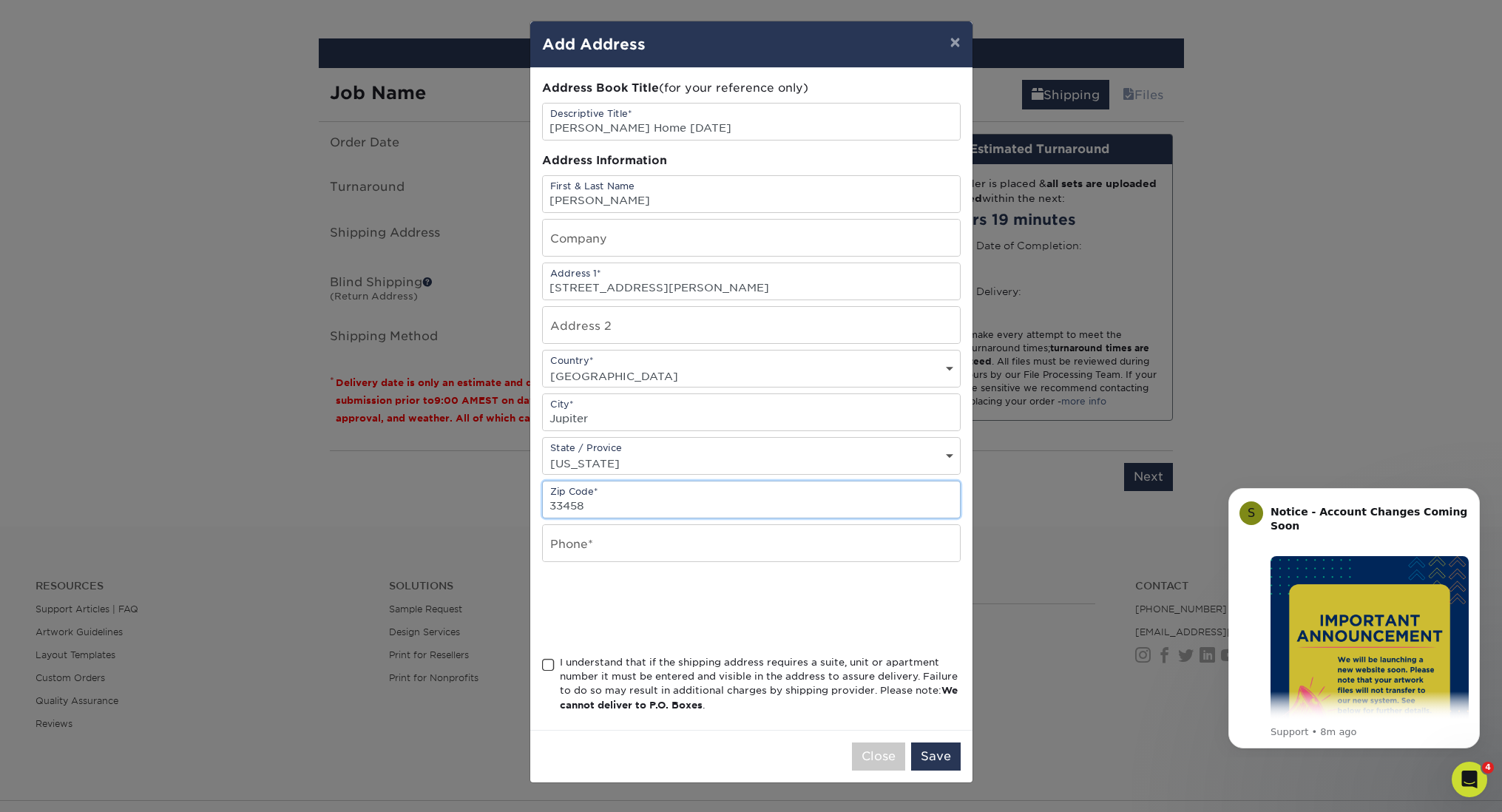
type input "33458"
paste input "(917) 626-2148"
type input "(917) 626-2148"
click at [545, 672] on span at bounding box center [549, 665] width 13 height 14
click at [0, 0] on input "I understand that if the shipping address requires a suite, unit or apartment n…" at bounding box center [0, 0] width 0 height 0
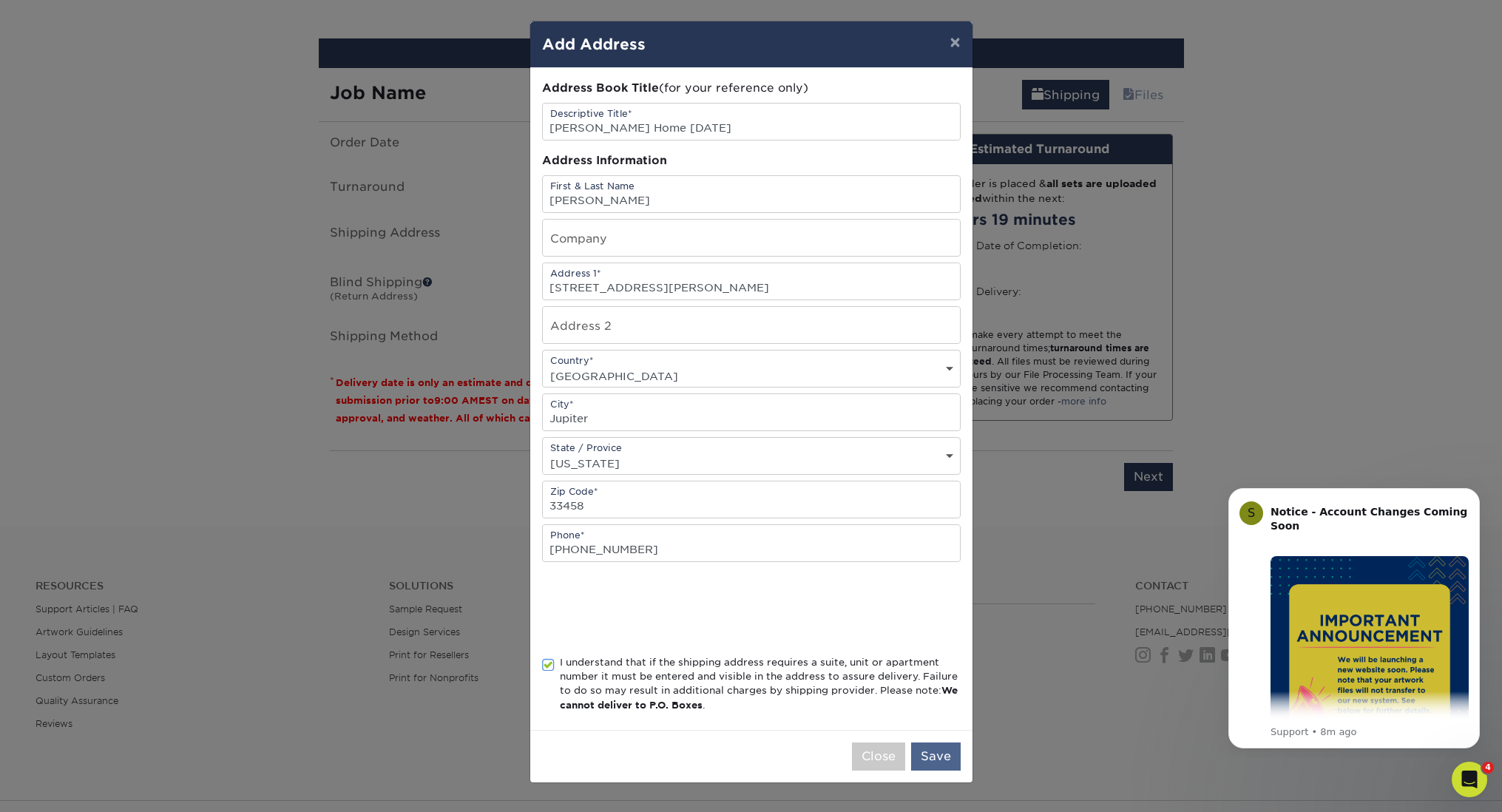
click at [936, 763] on button "Save" at bounding box center [937, 757] width 50 height 28
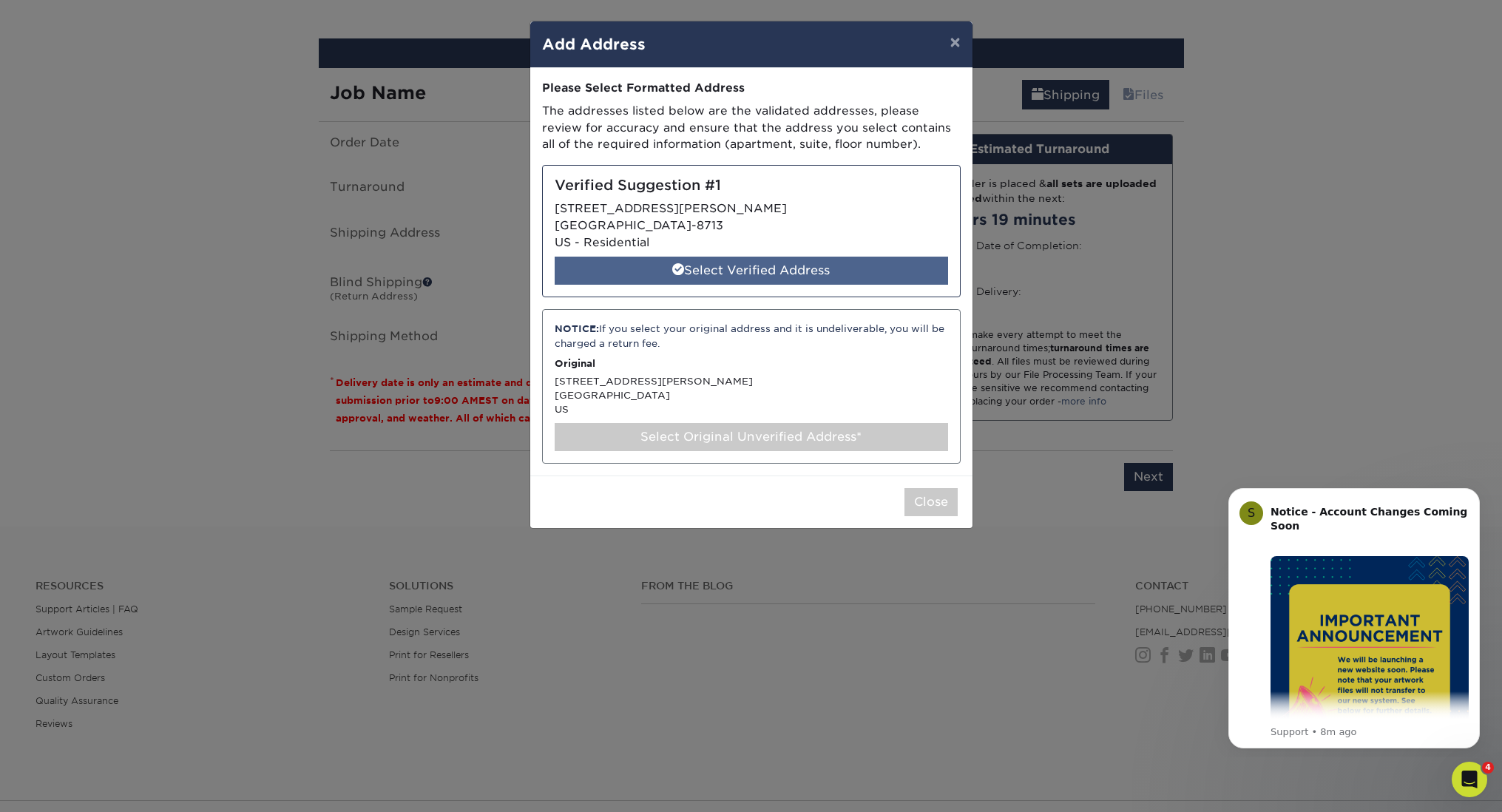
click at [721, 259] on div "Select Verified Address" at bounding box center [752, 271] width 394 height 28
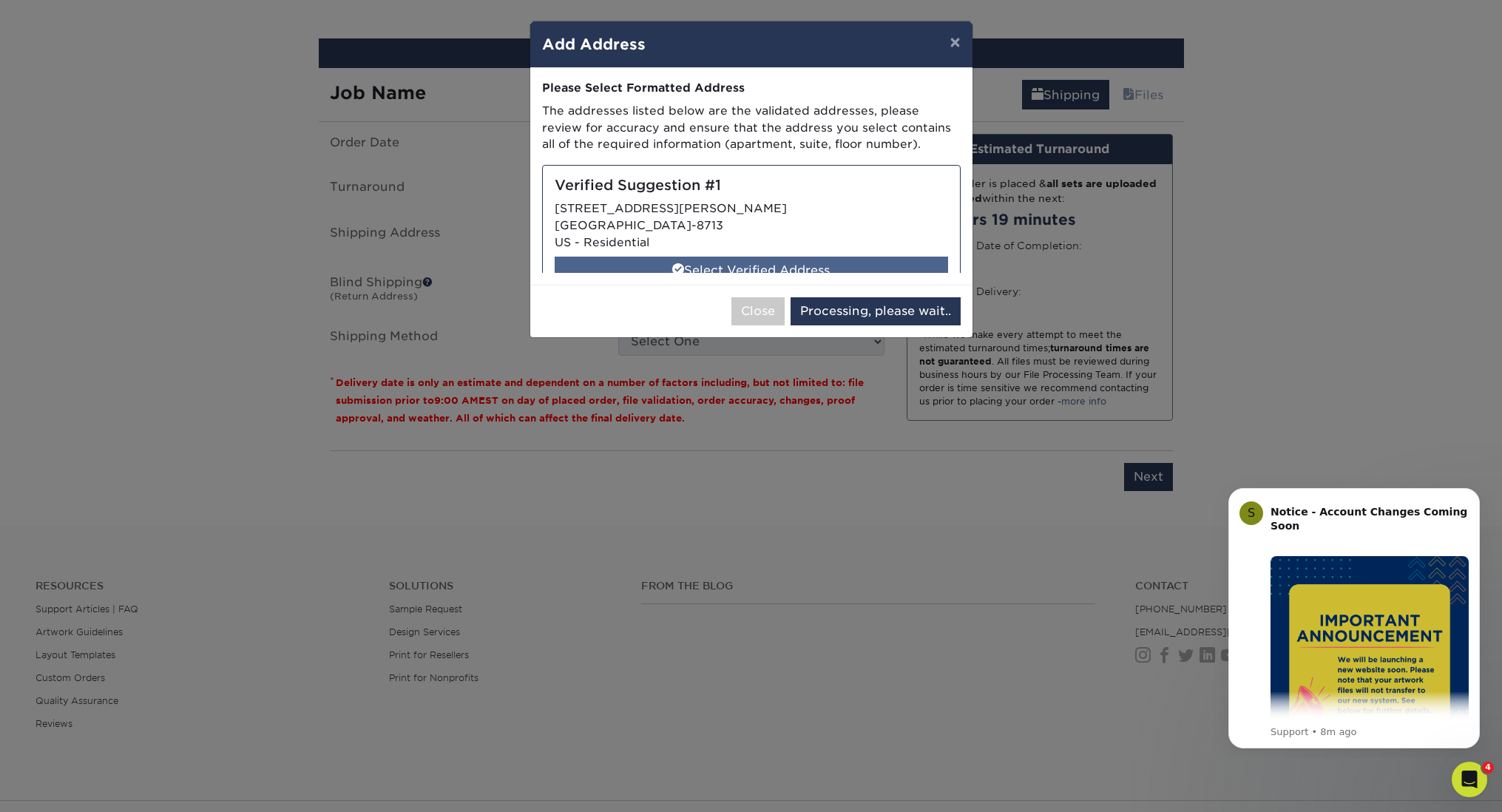
select select "286072"
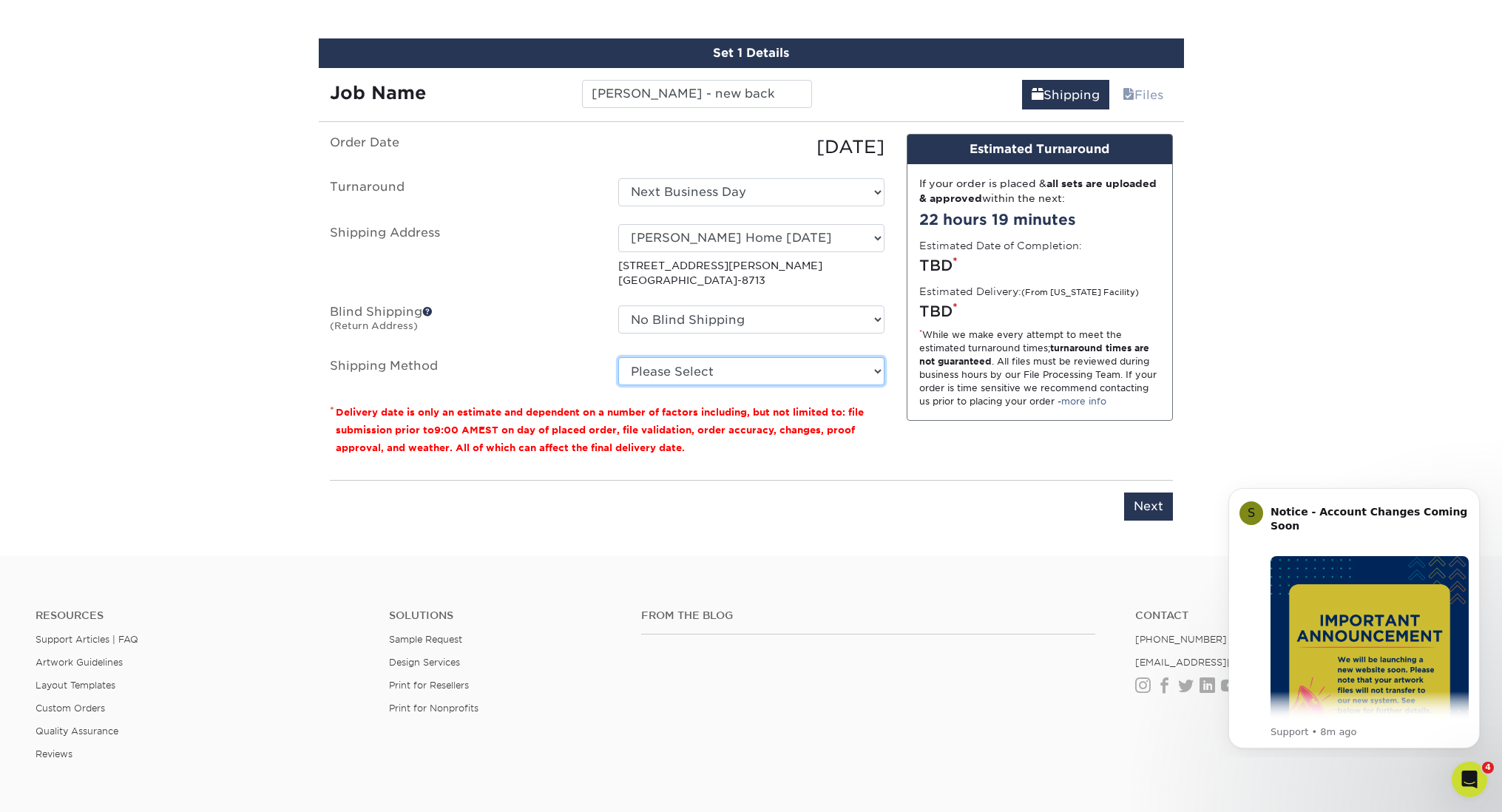
select select "03"
click at [1138, 507] on input "Next" at bounding box center [1148, 506] width 49 height 28
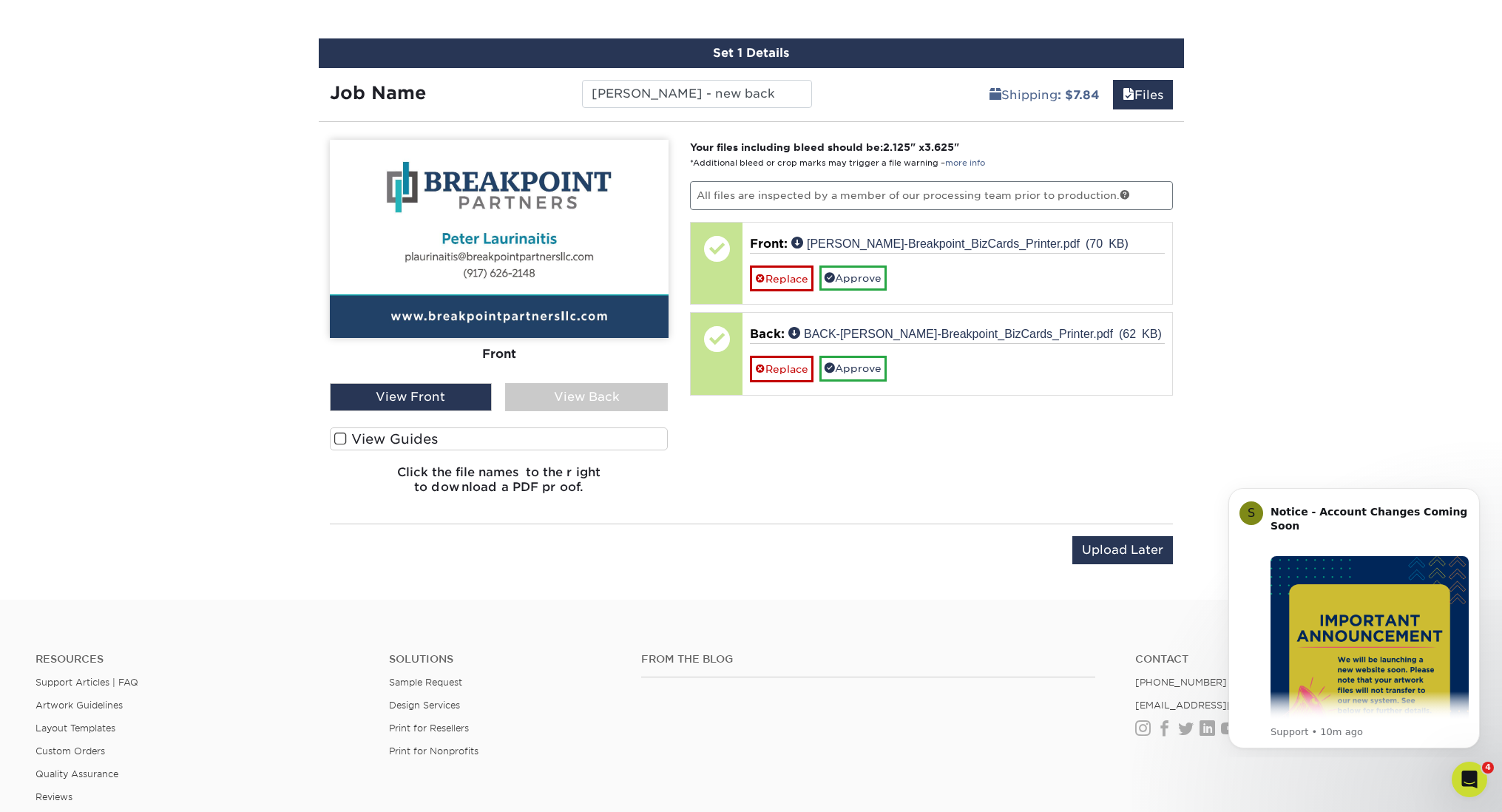
click at [416, 437] on label "View Guides" at bounding box center [499, 439] width 339 height 23
click at [0, 0] on input "View Guides" at bounding box center [0, 0] width 0 height 0
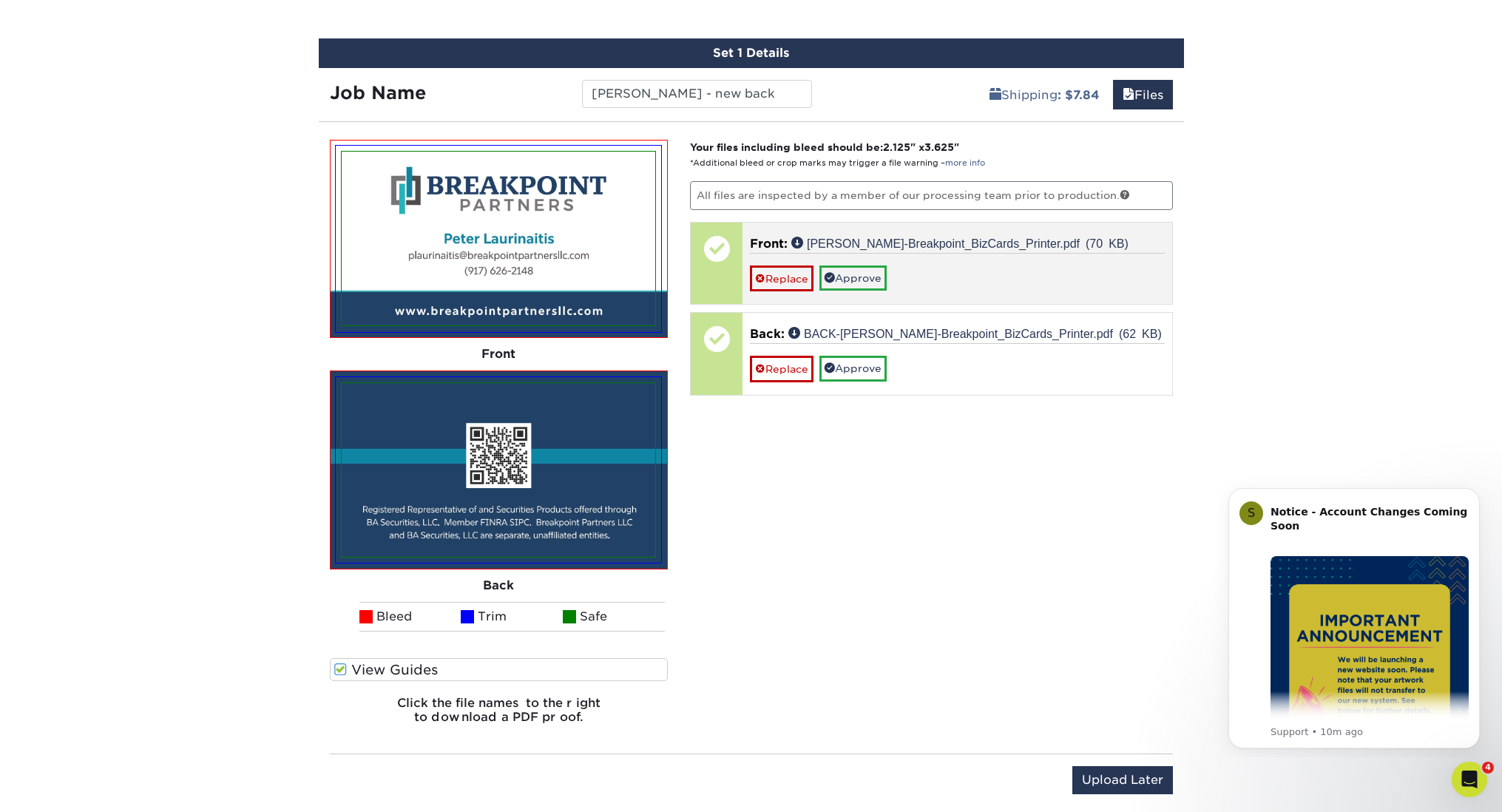
click at [849, 268] on link "Approve" at bounding box center [853, 277] width 67 height 25
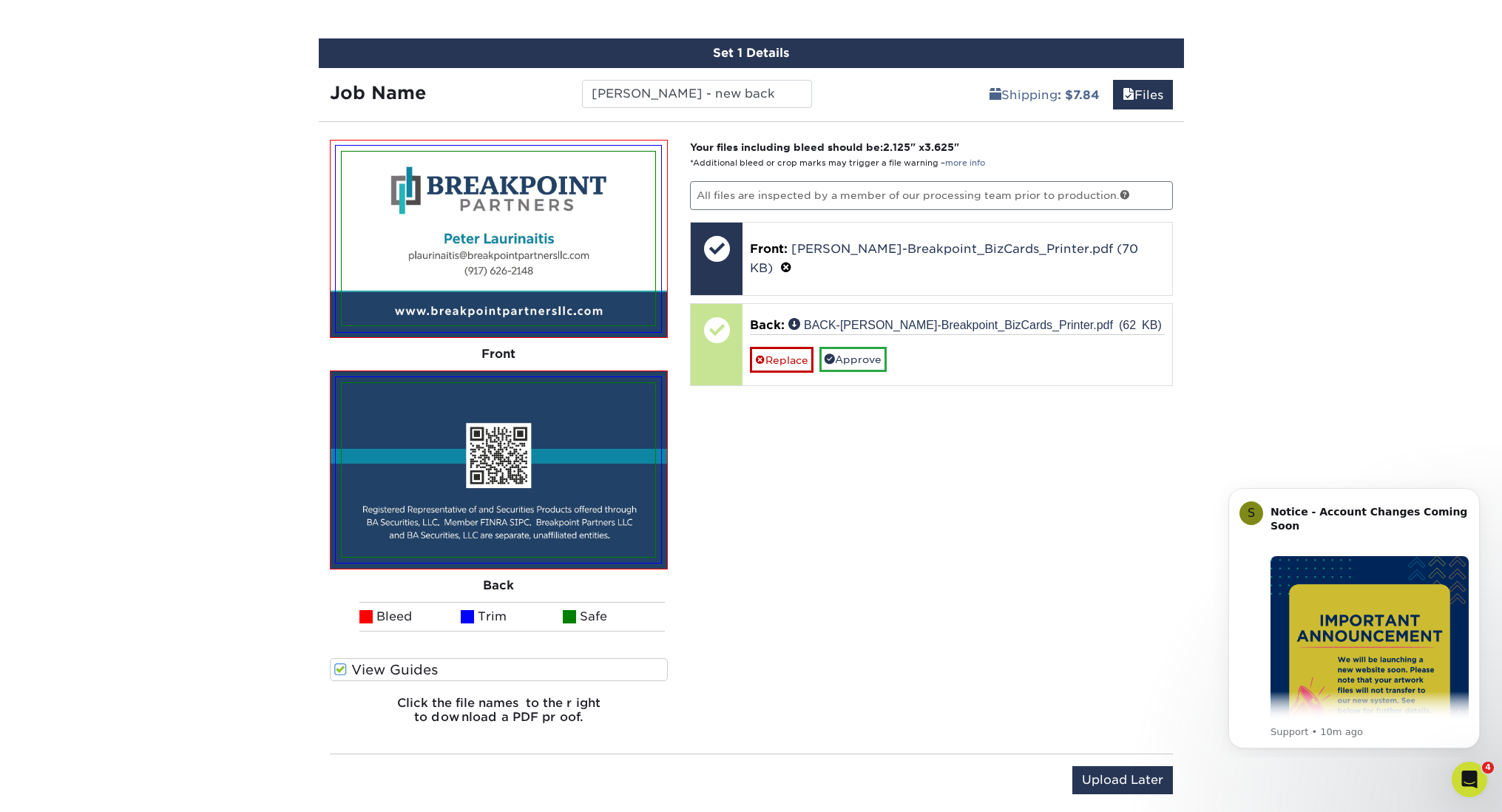
click at [860, 347] on link "Approve" at bounding box center [853, 359] width 67 height 25
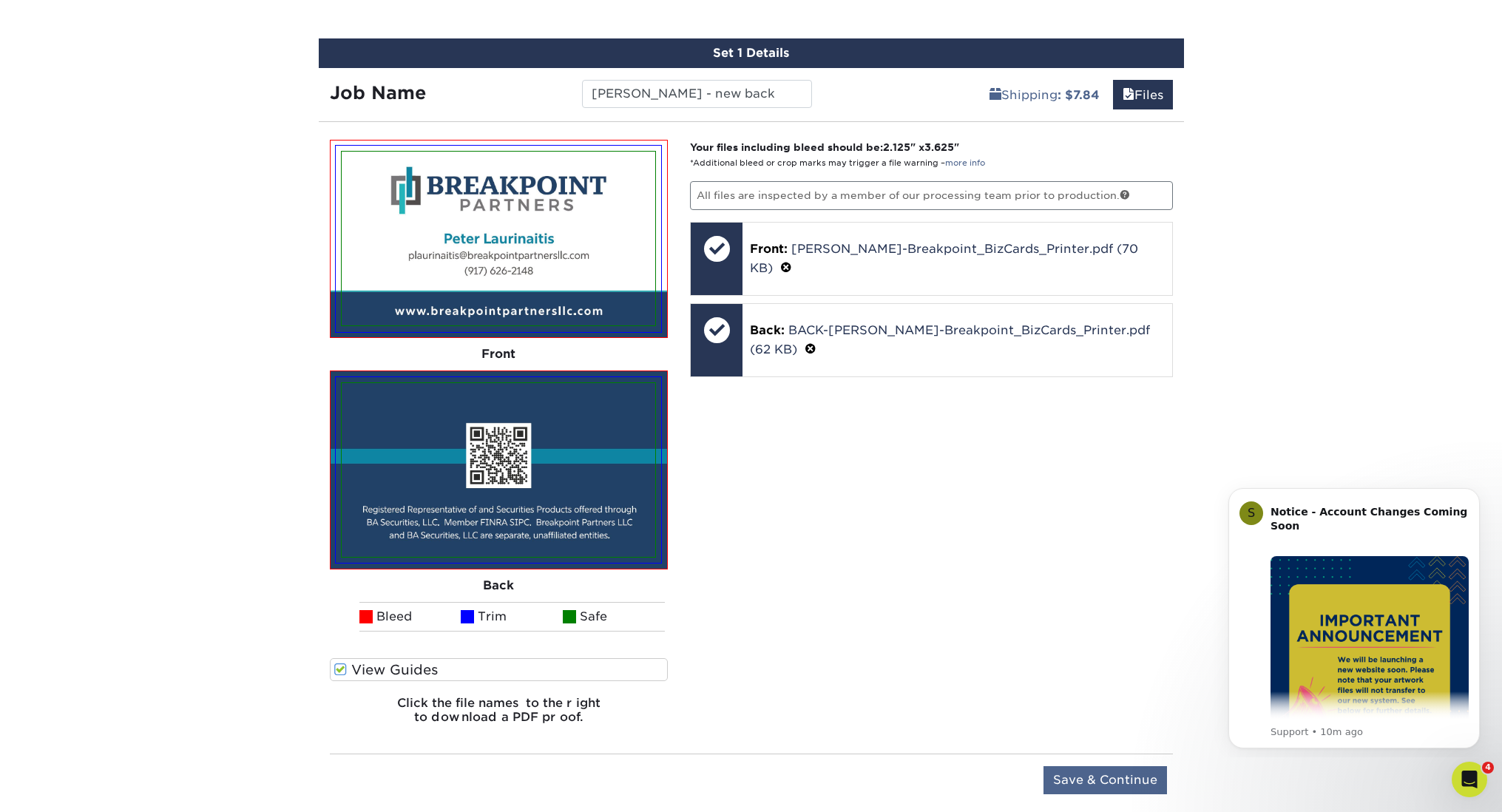
click at [1112, 776] on input "Save & Continue" at bounding box center [1106, 781] width 124 height 28
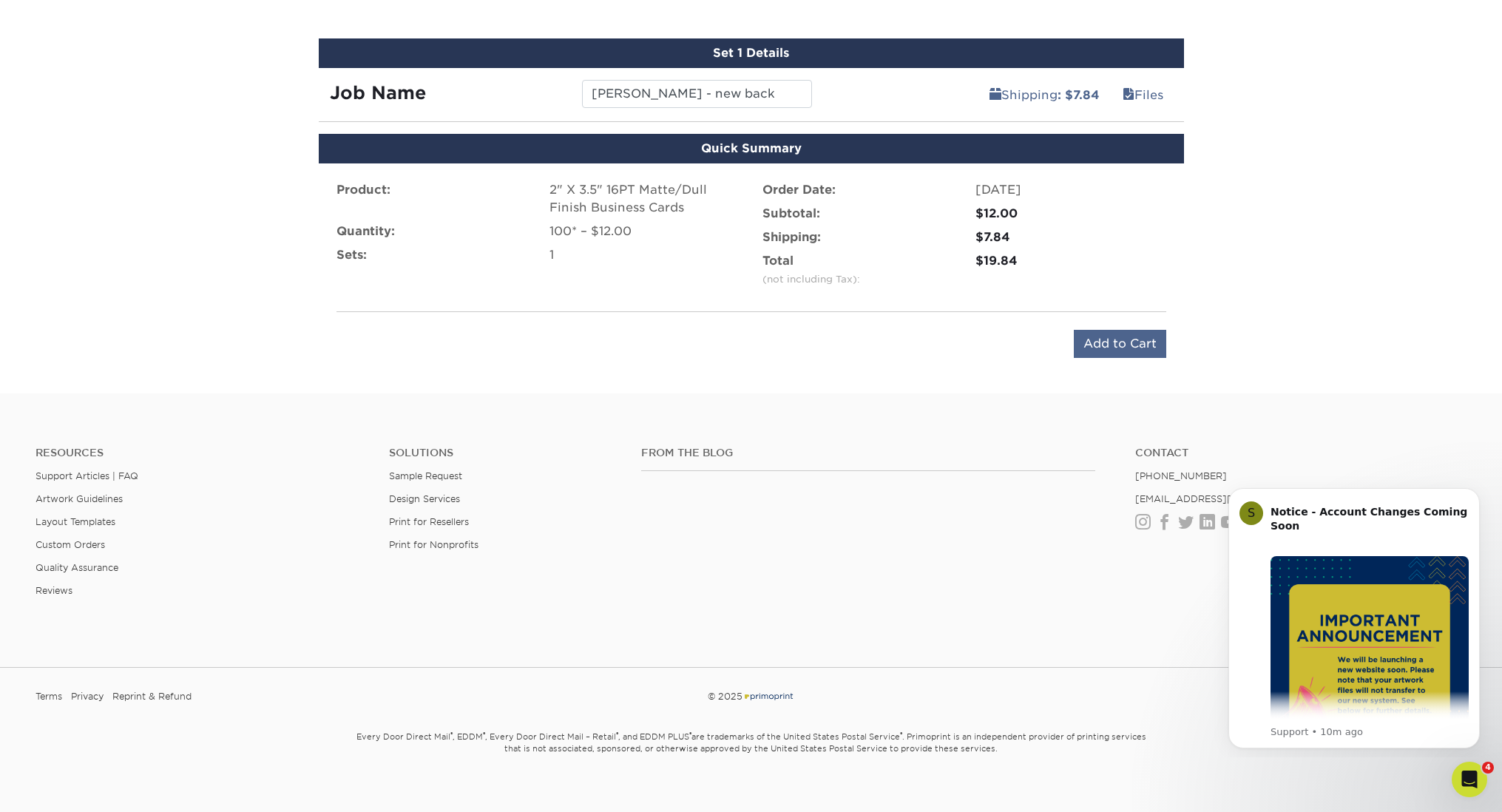
click at [1132, 337] on input "Add to Cart" at bounding box center [1120, 344] width 92 height 28
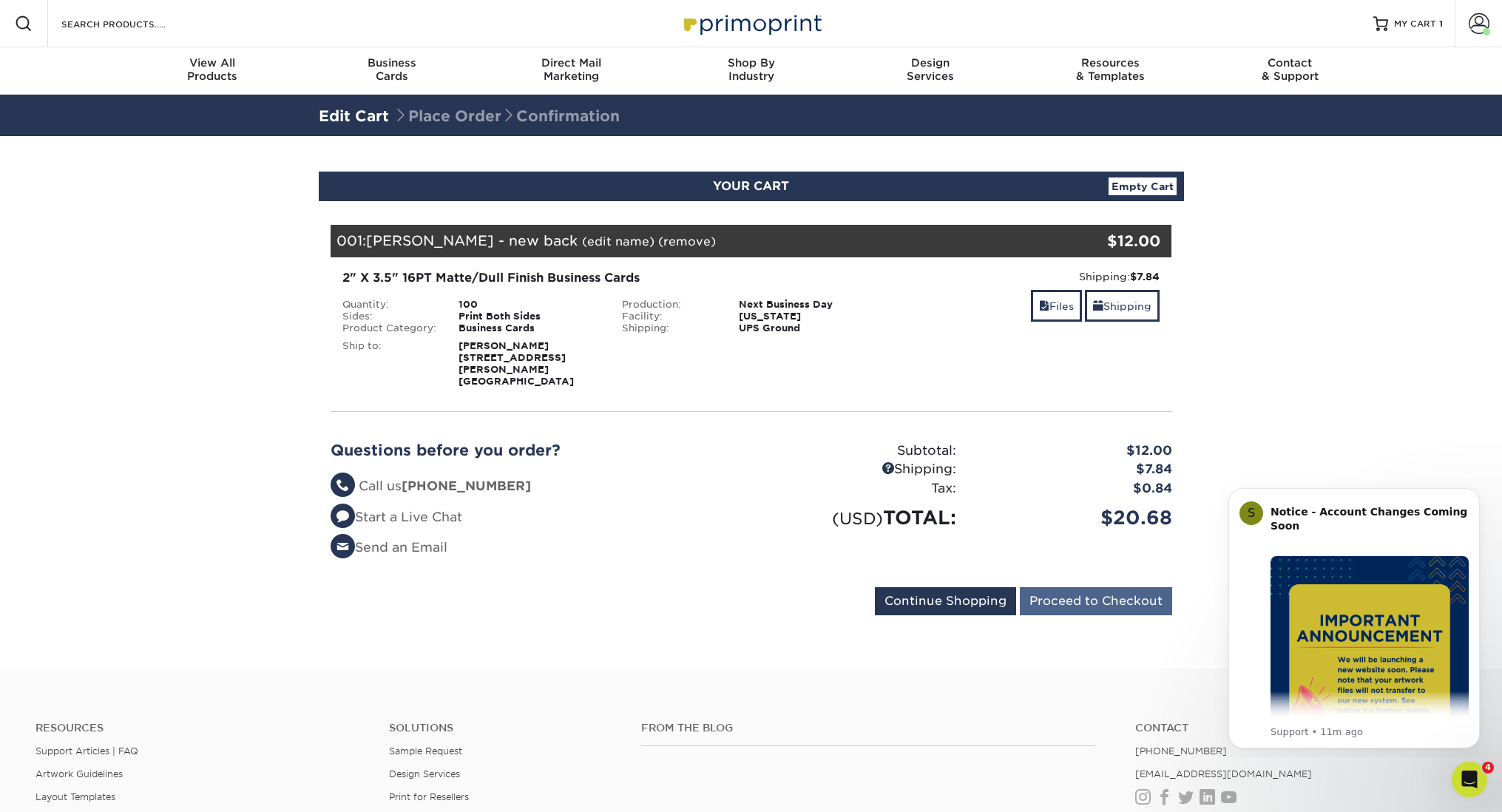
click at [1097, 590] on input "Proceed to Checkout" at bounding box center [1096, 601] width 152 height 28
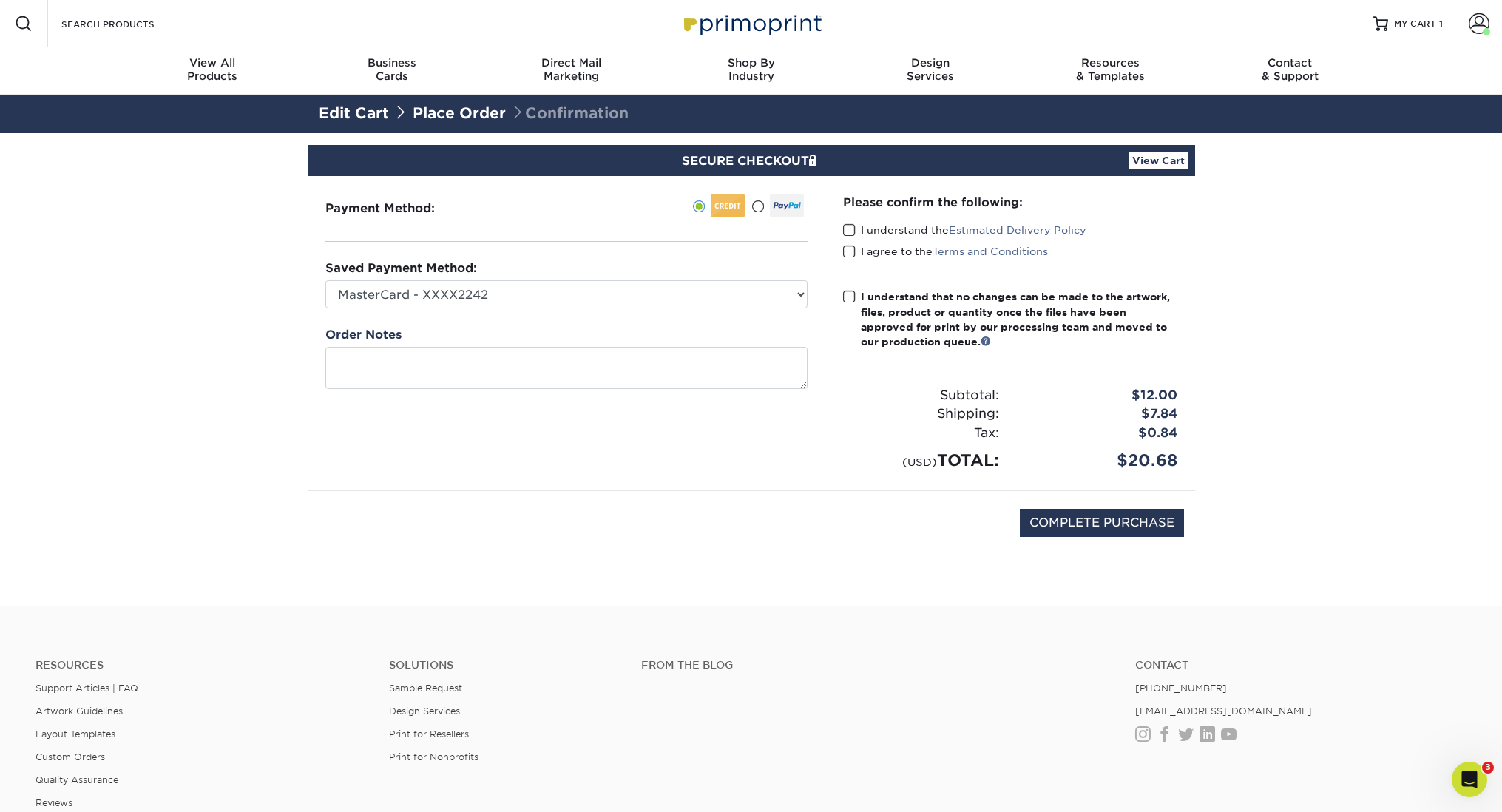
click at [852, 227] on span at bounding box center [850, 230] width 13 height 14
click at [0, 0] on input "I understand the Estimated Delivery Policy" at bounding box center [0, 0] width 0 height 0
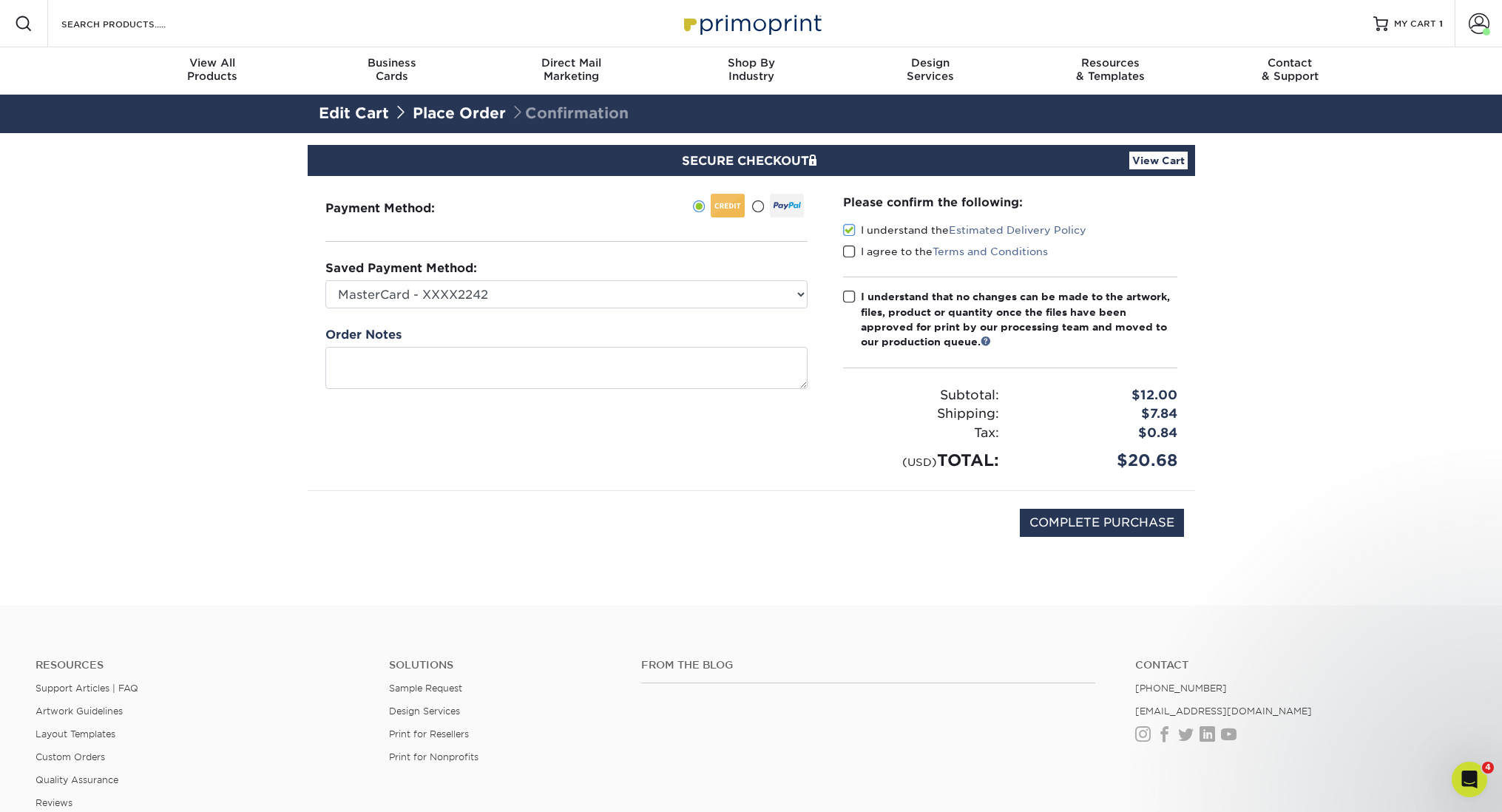
drag, startPoint x: 849, startPoint y: 253, endPoint x: 849, endPoint y: 272, distance: 19.0
click at [849, 253] on span at bounding box center [850, 251] width 13 height 14
click at [0, 0] on input "I agree to the Terms and Conditions" at bounding box center [0, 0] width 0 height 0
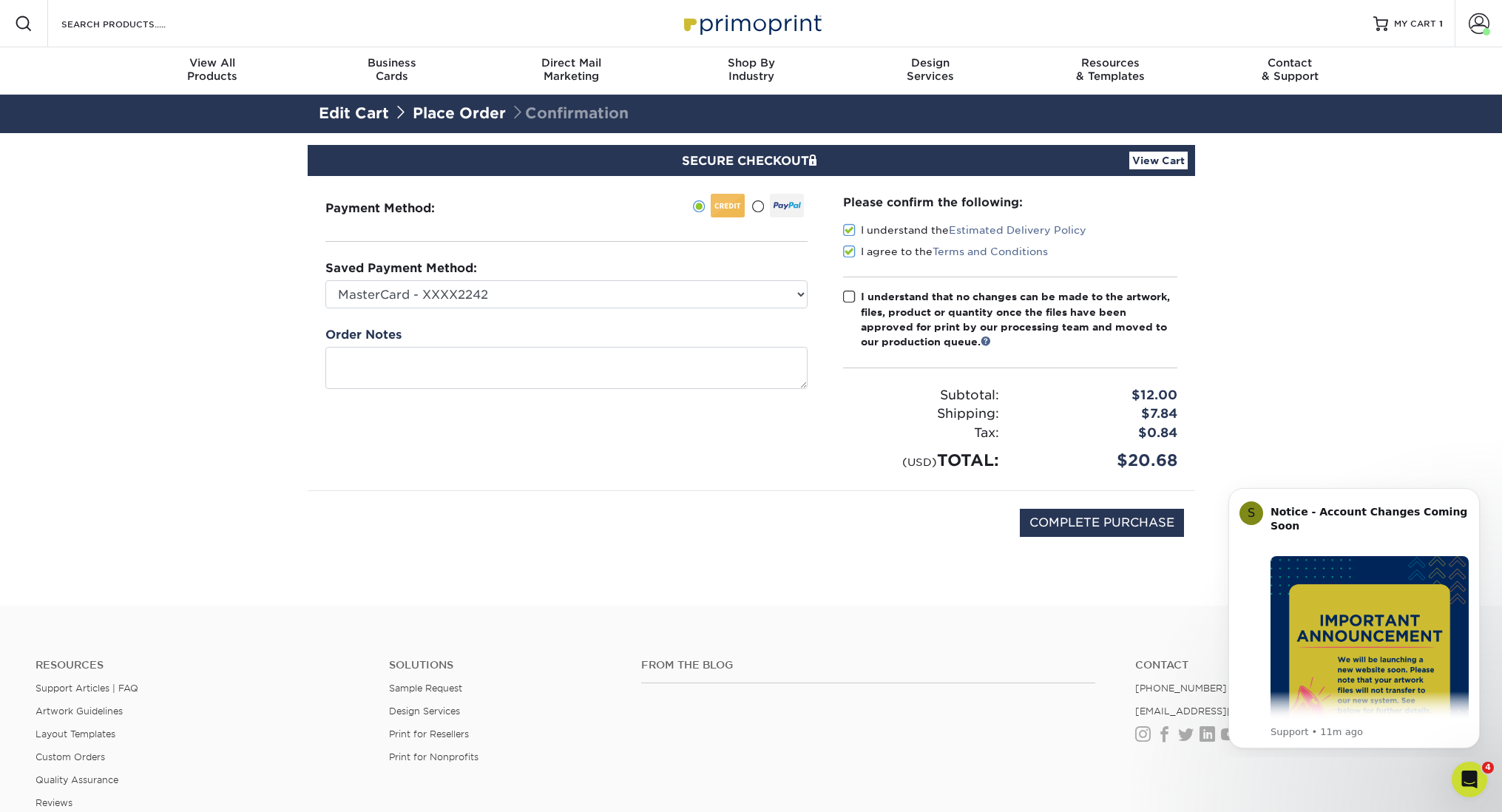
drag, startPoint x: 850, startPoint y: 296, endPoint x: 856, endPoint y: 308, distance: 13.4
click at [850, 296] on span at bounding box center [850, 297] width 13 height 14
click at [0, 0] on input "I understand that no changes can be made to the artwork, files, product or quan…" at bounding box center [0, 0] width 0 height 0
click at [1083, 530] on input "COMPLETE PURCHASE" at bounding box center [1102, 523] width 164 height 28
type input "COMPLETE PURCHASE"
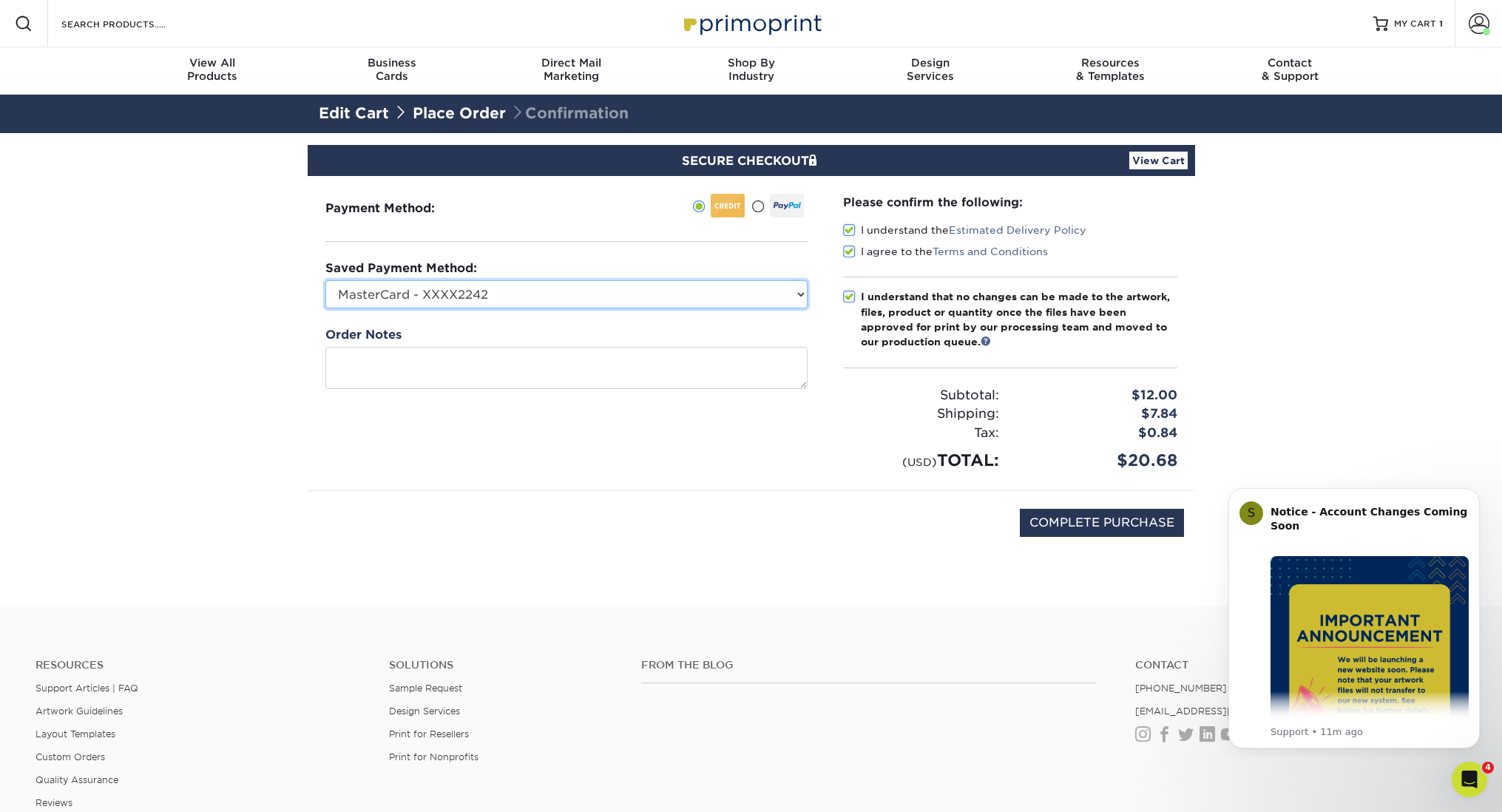
select select "66585"
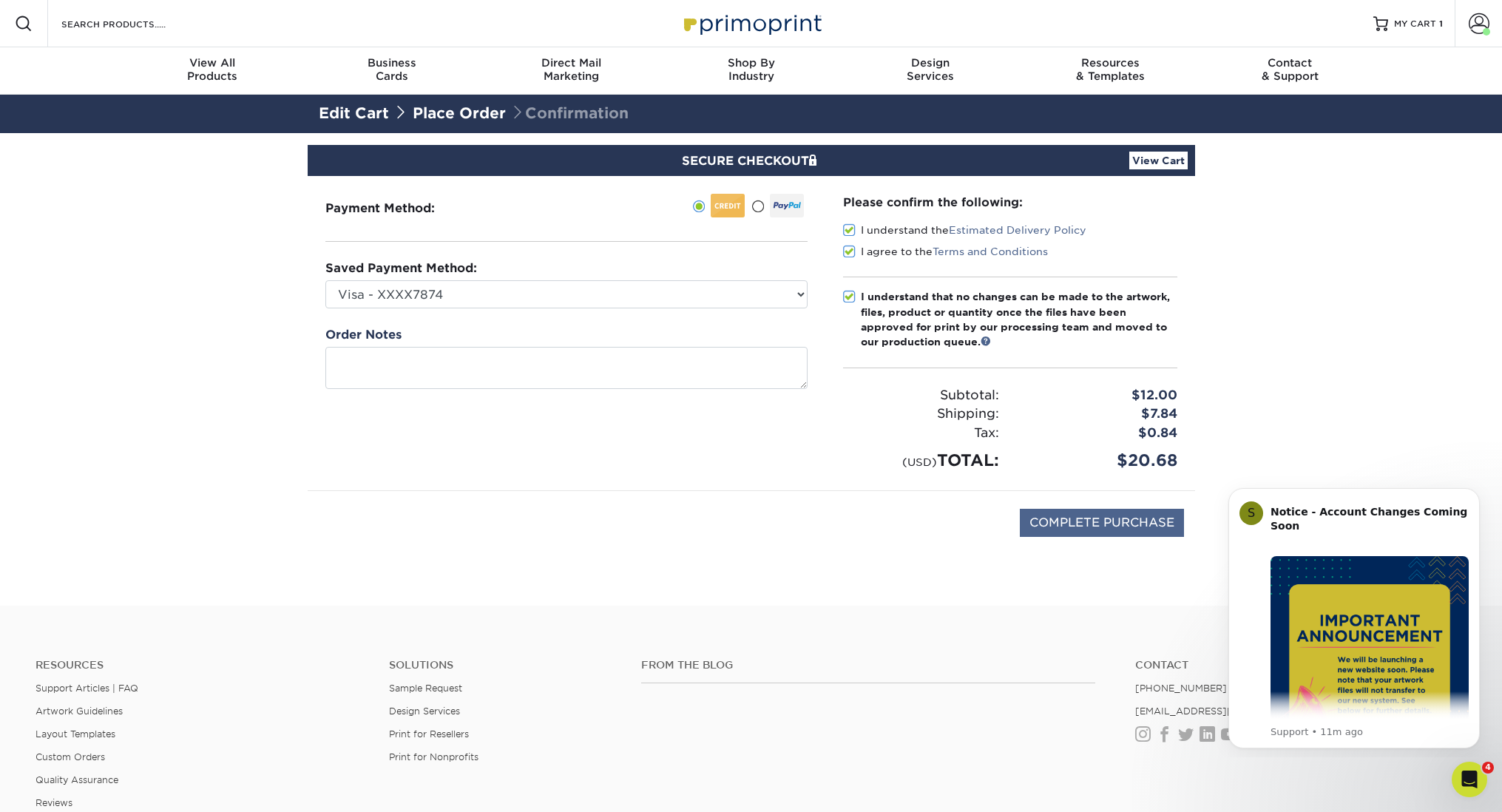
click at [1113, 526] on input "COMPLETE PURCHASE" at bounding box center [1102, 523] width 164 height 28
type input "PROCESSING, PLEASE WAIT..."
